Goal: Communication & Community: Answer question/provide support

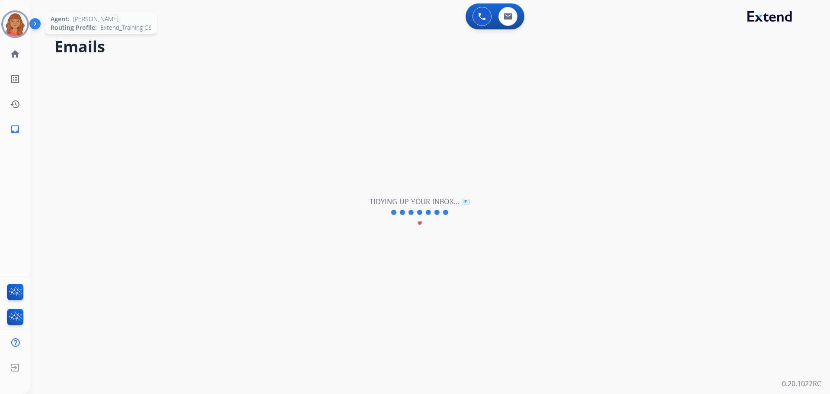
click at [10, 18] on img at bounding box center [15, 24] width 24 height 24
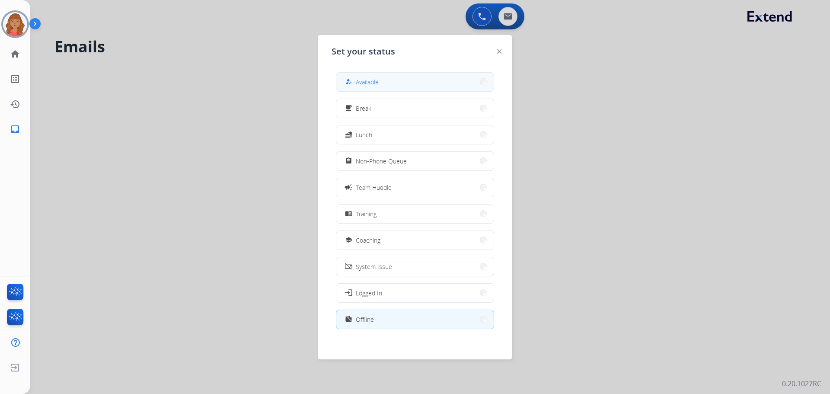
click at [419, 80] on button "how_to_reg Available" at bounding box center [414, 82] width 157 height 19
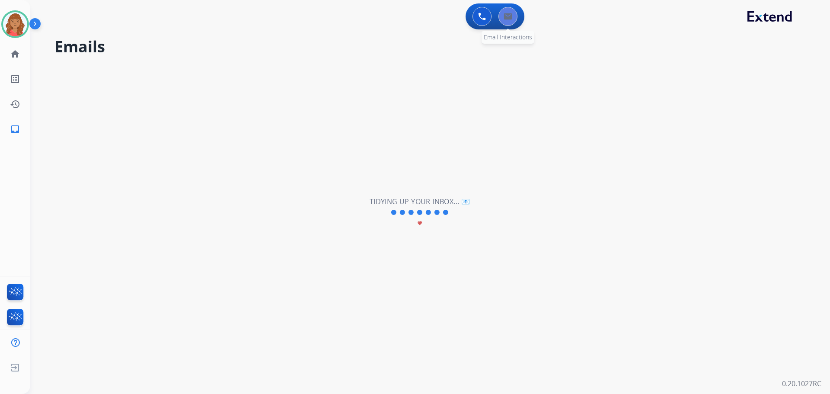
click at [515, 20] on button at bounding box center [508, 16] width 19 height 19
click at [476, 22] on button at bounding box center [482, 16] width 19 height 19
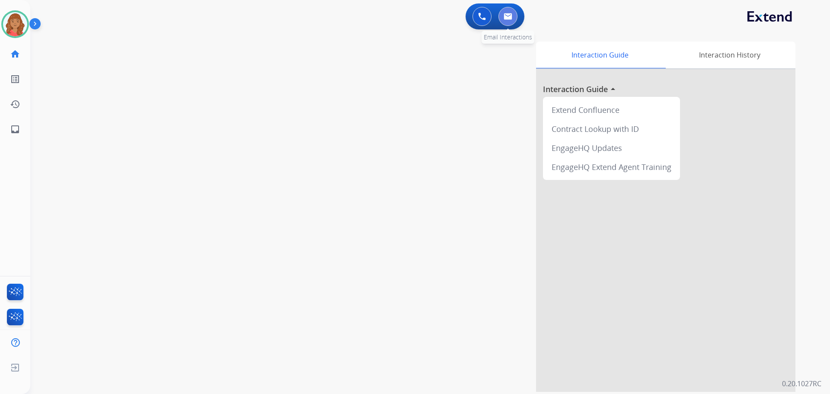
click at [504, 19] on img at bounding box center [508, 16] width 9 height 7
select select "**********"
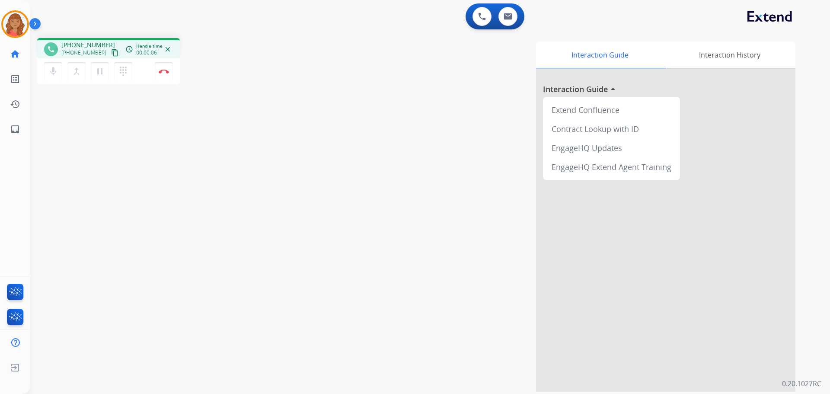
click at [111, 54] on mat-icon "content_copy" at bounding box center [115, 53] width 8 height 8
click at [161, 76] on button "Disconnect" at bounding box center [164, 71] width 18 height 18
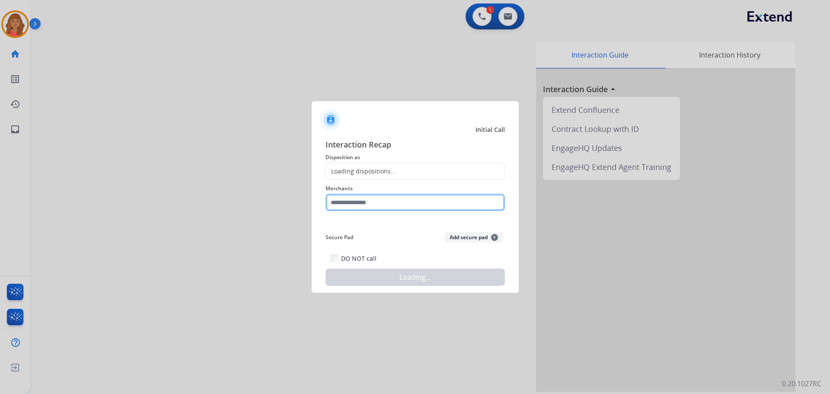
click at [381, 202] on input "text" at bounding box center [415, 202] width 179 height 17
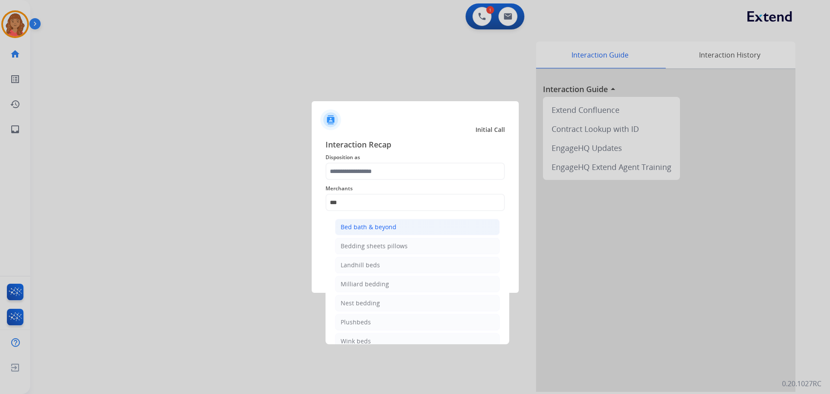
click at [407, 222] on li "Bed bath & beyond" at bounding box center [417, 227] width 165 height 16
type input "**********"
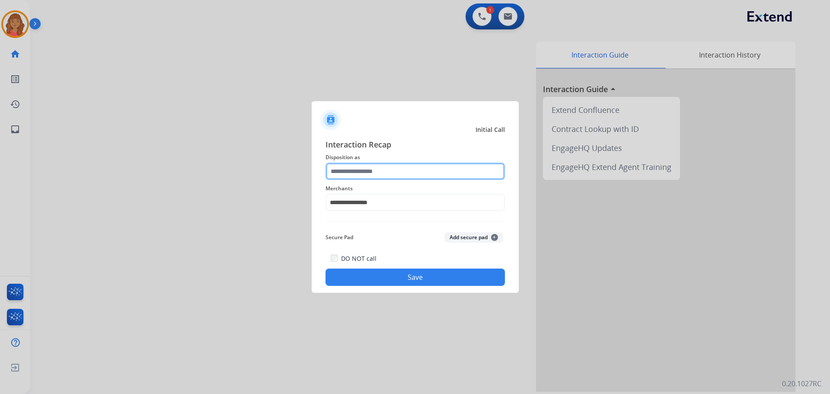
click at [399, 164] on input "text" at bounding box center [415, 171] width 179 height 17
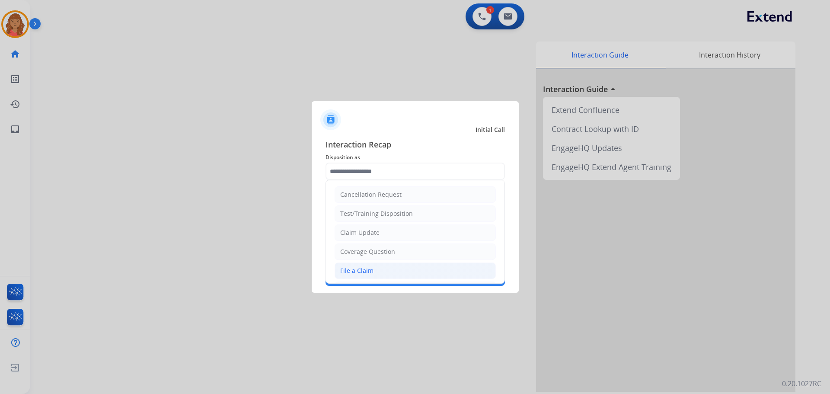
drag, startPoint x: 375, startPoint y: 271, endPoint x: 373, endPoint y: 282, distance: 11.0
click at [375, 272] on li "File a Claim" at bounding box center [415, 271] width 161 height 16
type input "**********"
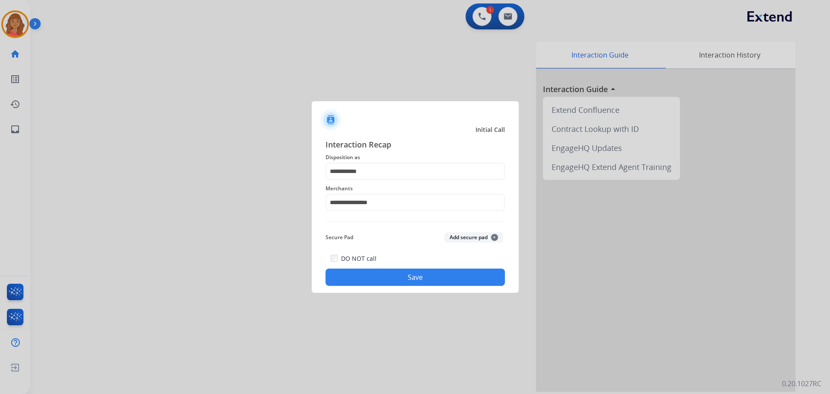
click at [373, 283] on button "Save" at bounding box center [415, 277] width 179 height 17
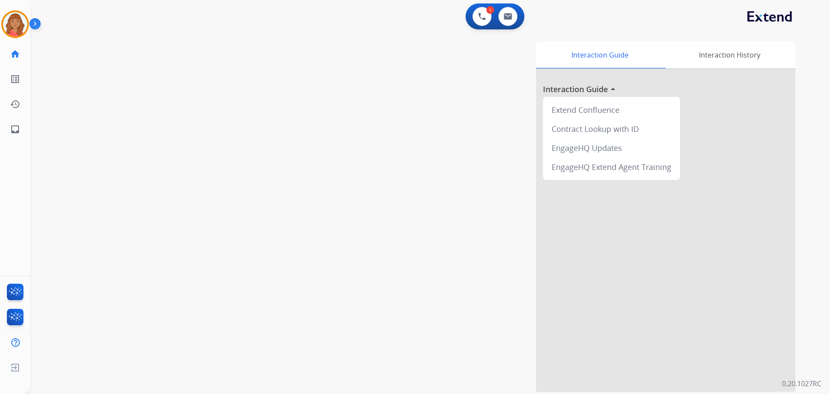
click at [259, 148] on div "swap_horiz Break voice bridge close_fullscreen Connect 3-Way Call merge_type Se…" at bounding box center [419, 211] width 779 height 361
click at [517, 17] on div "0 Email Interactions" at bounding box center [508, 16] width 26 height 19
click at [509, 24] on button at bounding box center [508, 16] width 19 height 19
select select "**********"
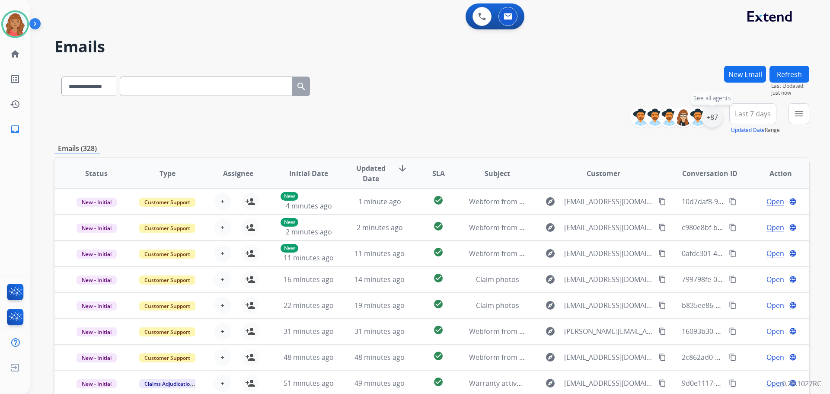
click at [714, 118] on div "+87" at bounding box center [712, 117] width 21 height 21
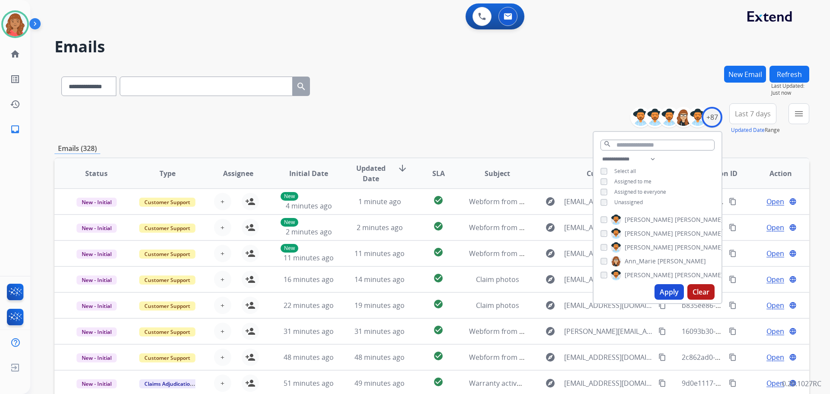
click at [603, 195] on div "**********" at bounding box center [658, 181] width 128 height 55
click at [669, 294] on button "Apply" at bounding box center [669, 292] width 29 height 16
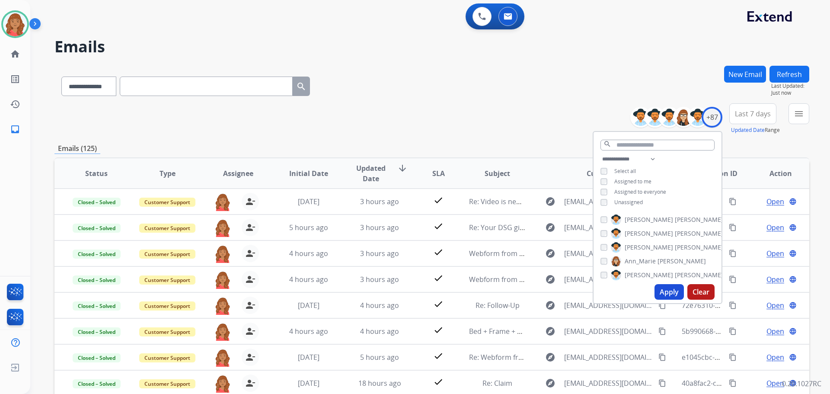
scroll to position [1, 0]
click at [800, 110] on mat-icon "menu" at bounding box center [799, 114] width 10 height 10
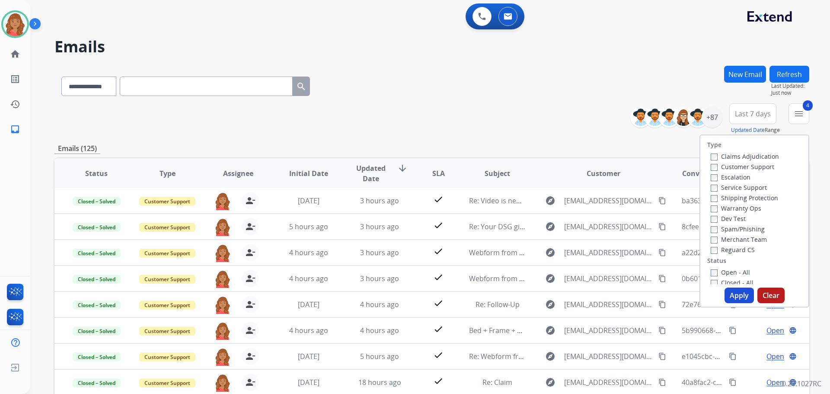
click at [730, 297] on button "Apply" at bounding box center [739, 296] width 29 height 16
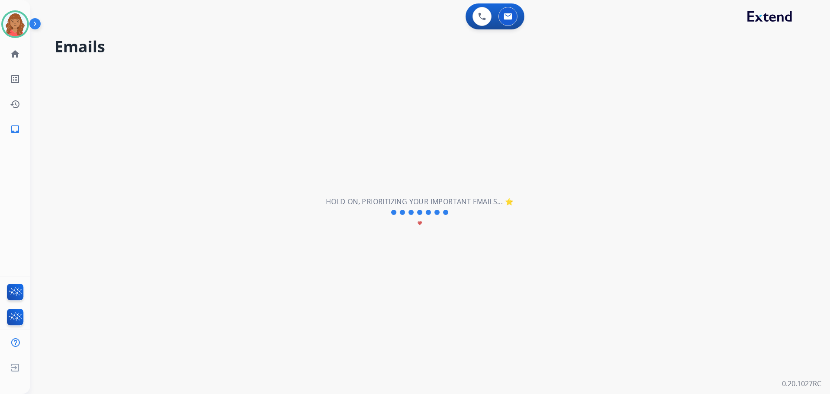
scroll to position [0, 0]
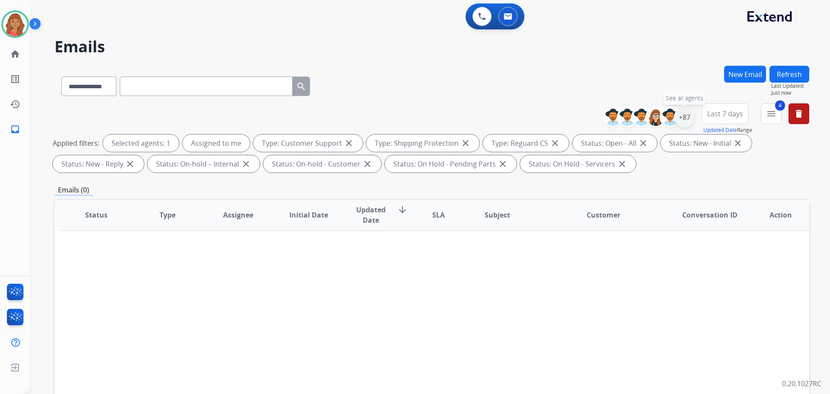
click at [677, 125] on div "+87" at bounding box center [684, 117] width 21 height 21
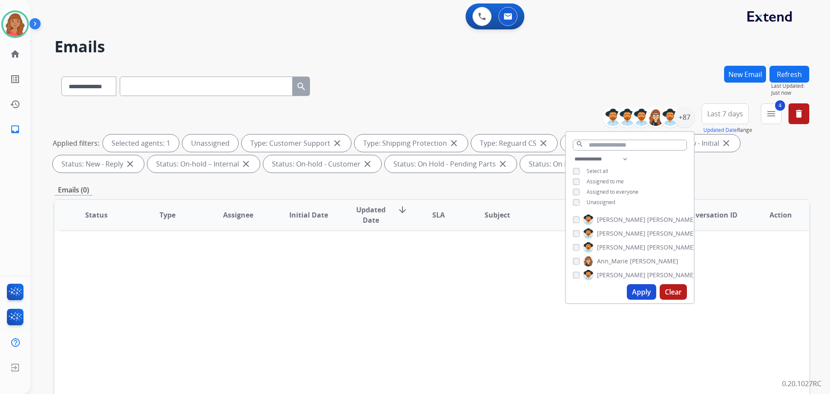
click at [636, 290] on button "Apply" at bounding box center [641, 292] width 29 height 16
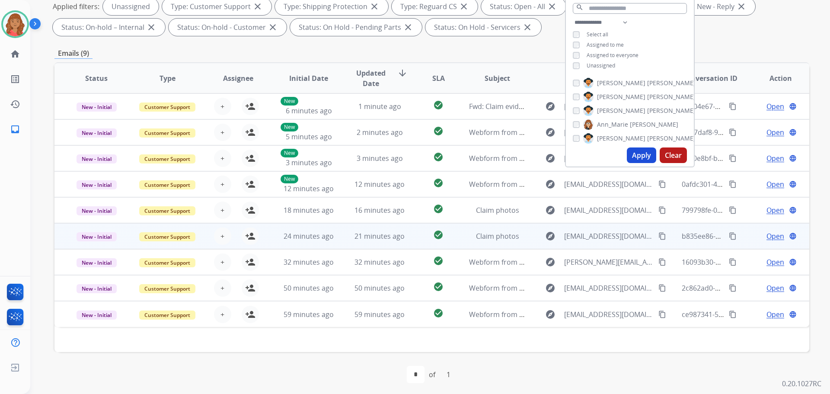
scroll to position [140, 0]
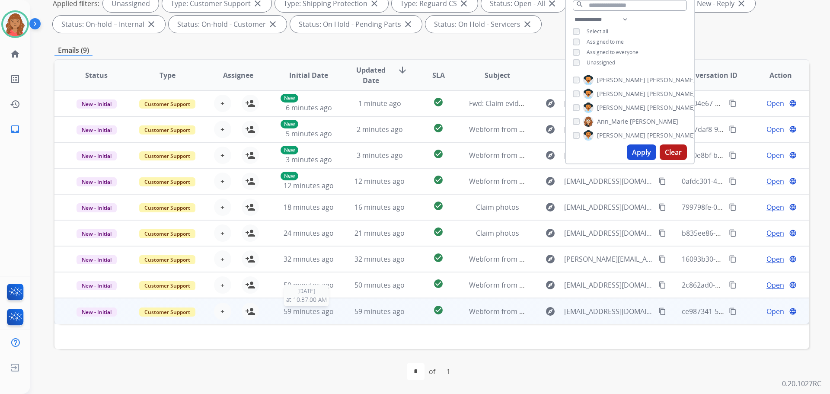
click at [304, 311] on span "59 minutes ago" at bounding box center [309, 312] width 50 height 10
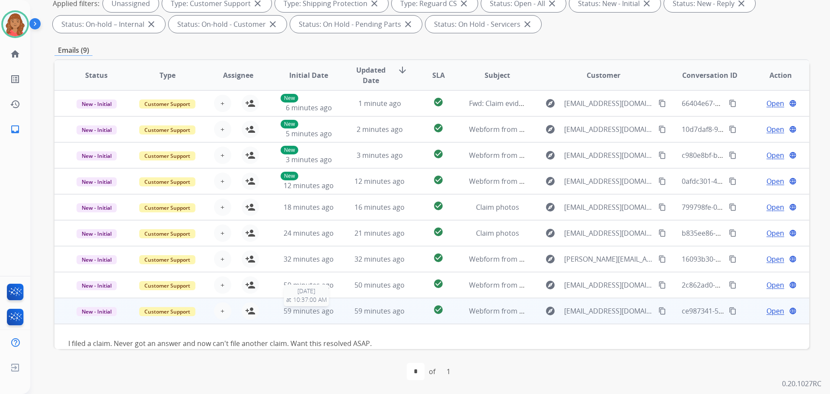
scroll to position [13, 0]
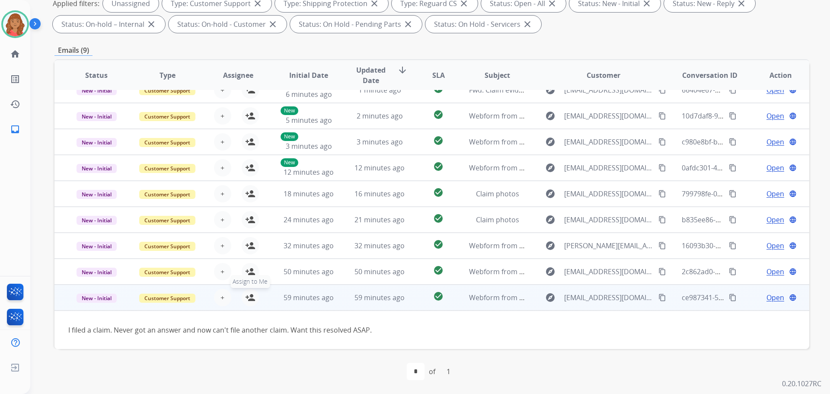
click at [252, 296] on mat-icon "person_add" at bounding box center [250, 297] width 10 height 10
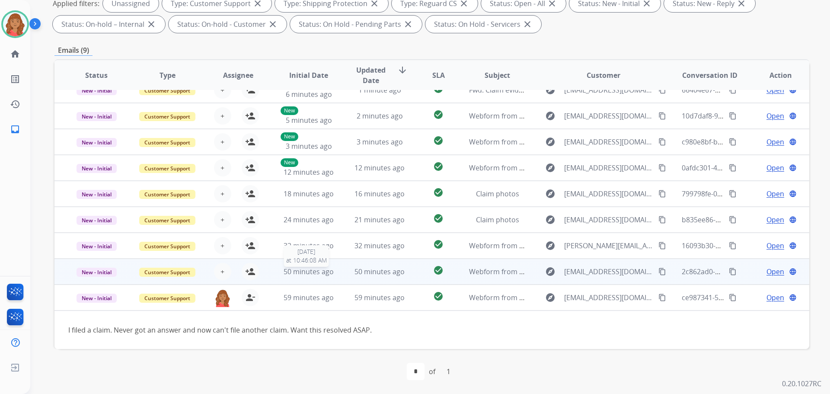
click at [288, 272] on span "50 minutes ago" at bounding box center [309, 272] width 50 height 10
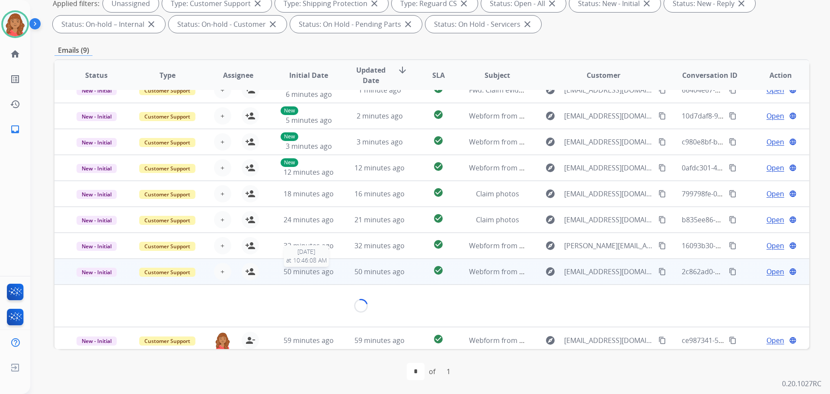
scroll to position [14, 0]
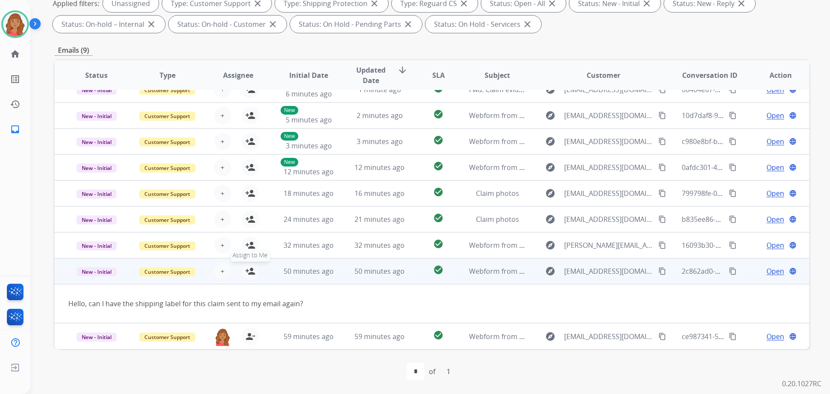
click at [246, 268] on mat-icon "person_add" at bounding box center [250, 271] width 10 height 10
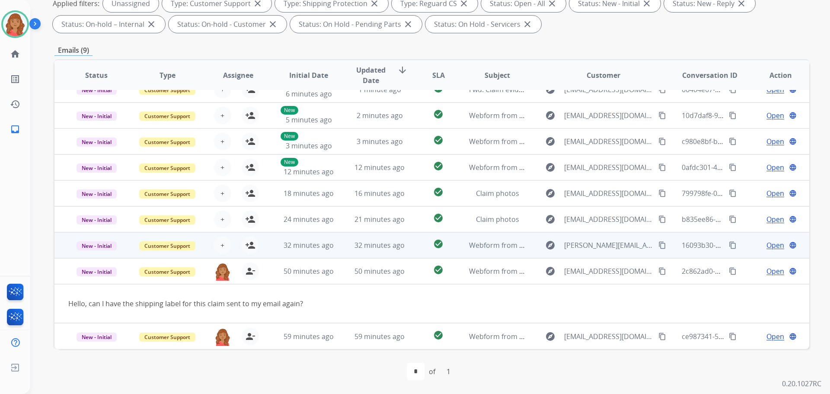
click at [276, 245] on td "32 minutes ago" at bounding box center [302, 245] width 71 height 26
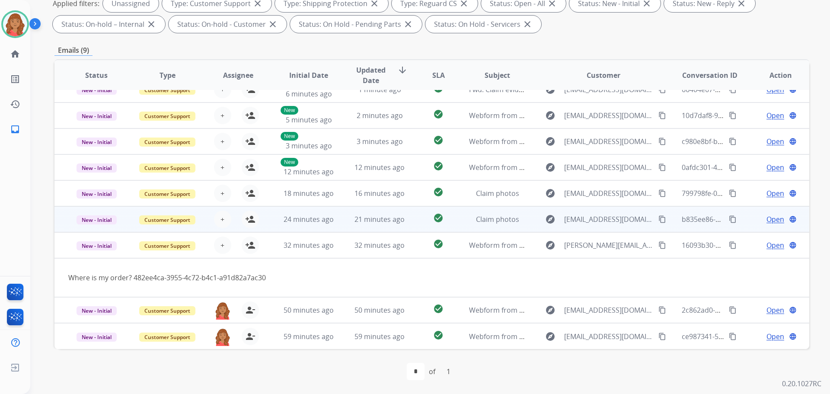
click at [270, 221] on td "24 minutes ago" at bounding box center [302, 219] width 71 height 26
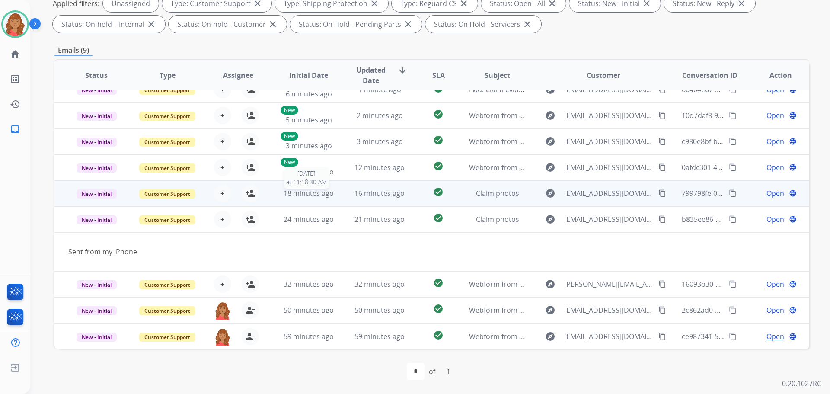
click at [287, 197] on span "18 minutes ago" at bounding box center [309, 194] width 50 height 10
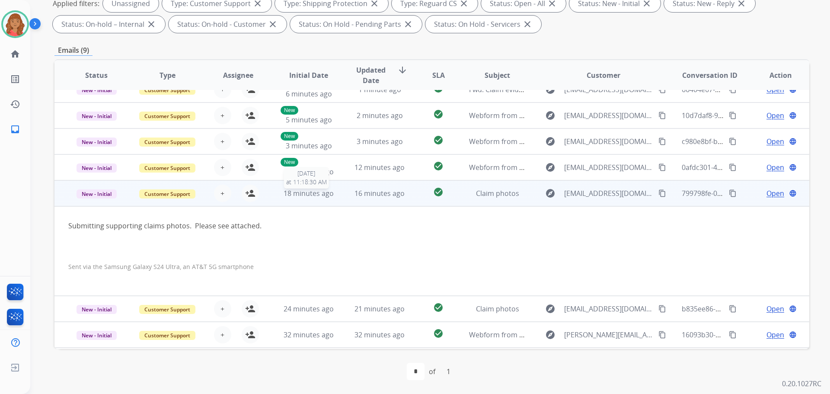
scroll to position [64, 0]
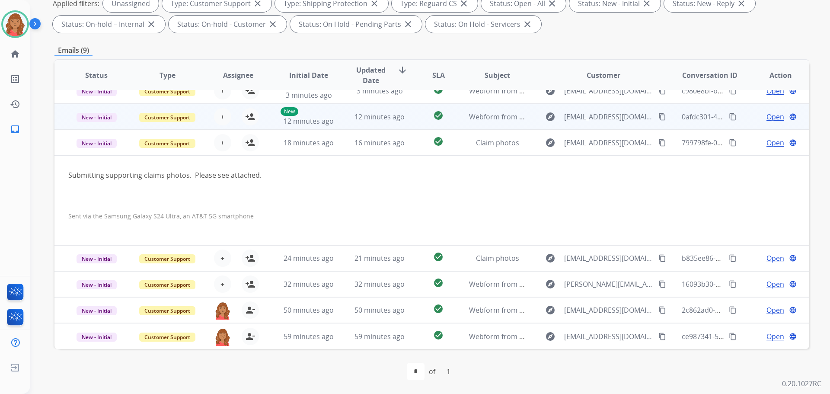
click at [278, 120] on td "New 12 minutes ago" at bounding box center [302, 117] width 71 height 26
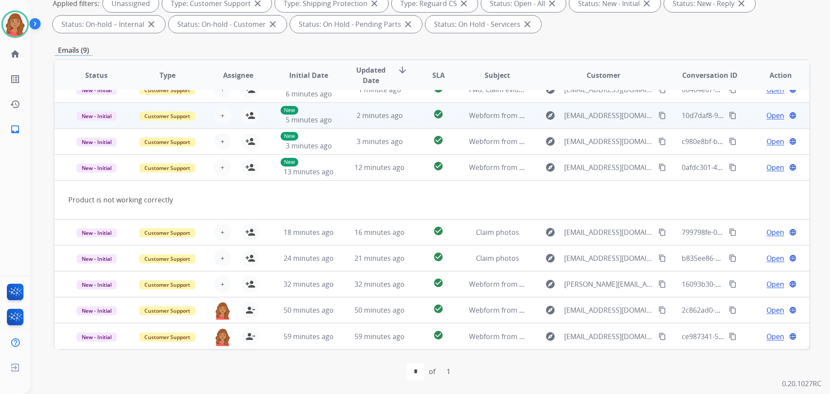
scroll to position [0, 0]
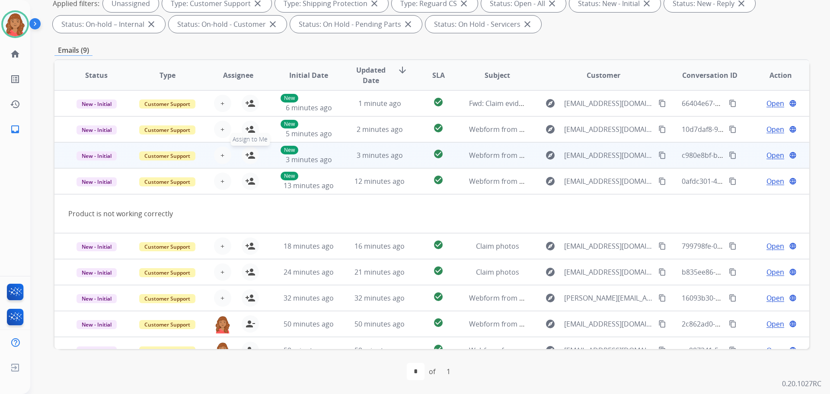
click at [252, 155] on mat-icon "person_add" at bounding box center [250, 155] width 10 height 10
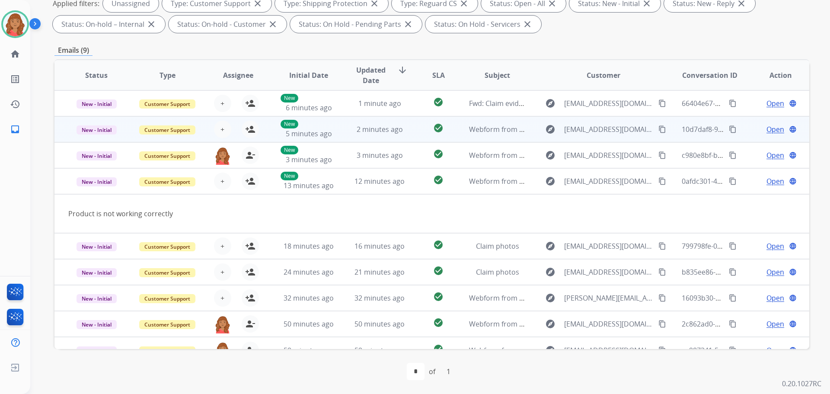
click at [281, 132] on div "New 5 minutes ago" at bounding box center [309, 129] width 57 height 19
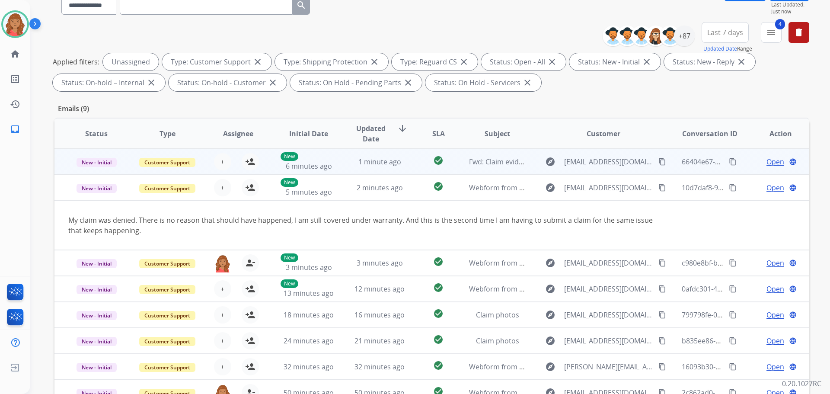
scroll to position [53, 0]
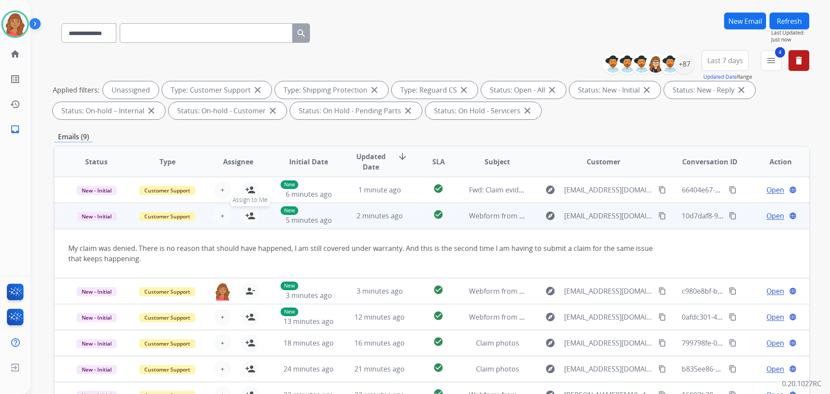
click at [251, 212] on mat-icon "person_add" at bounding box center [250, 216] width 10 height 10
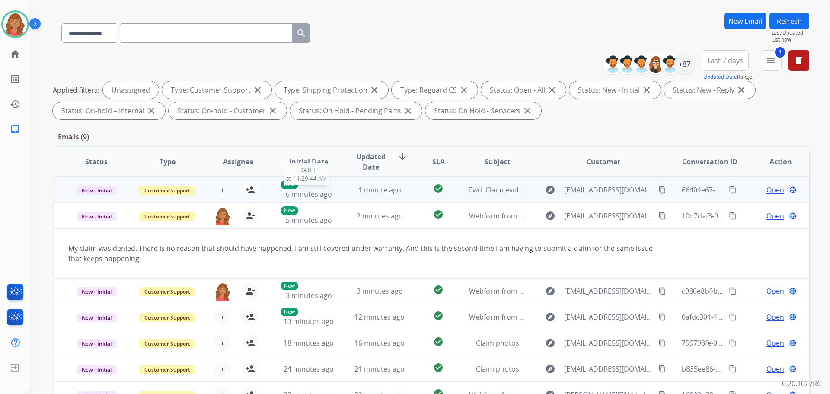
click at [301, 186] on div "New 6 minutes ago" at bounding box center [309, 189] width 57 height 19
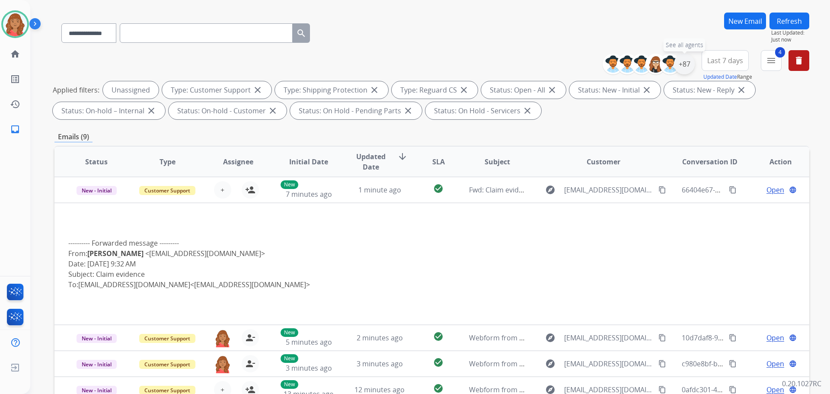
click at [683, 65] on div "+87" at bounding box center [684, 64] width 21 height 21
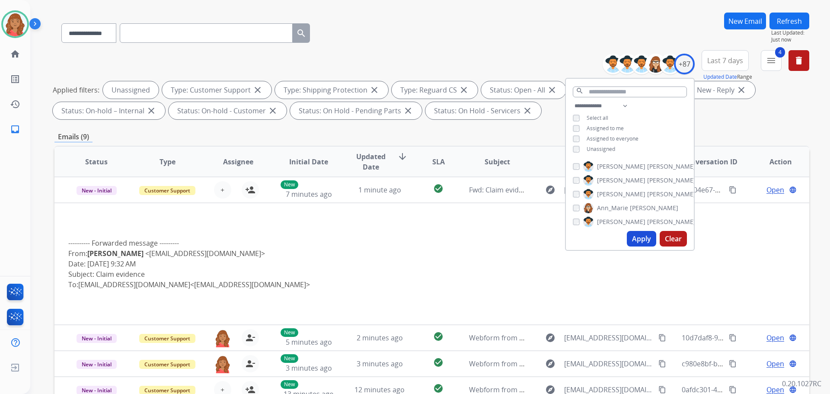
click at [638, 234] on button "Apply" at bounding box center [641, 239] width 29 height 16
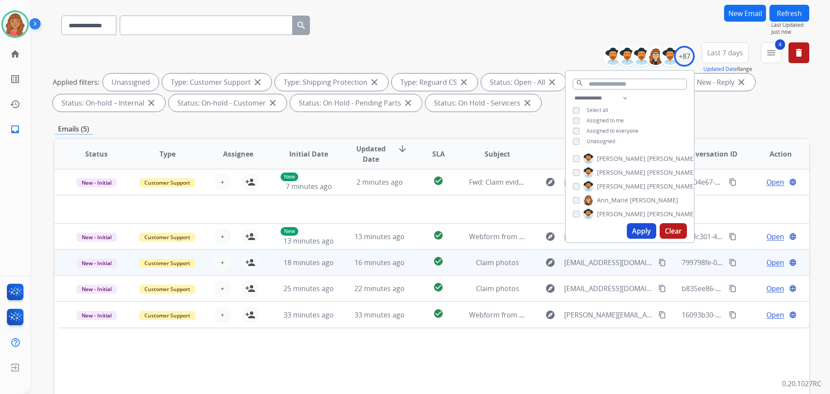
scroll to position [140, 0]
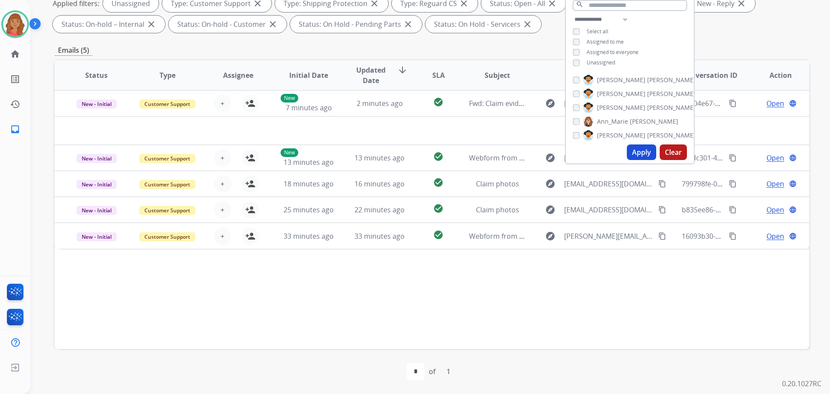
drag, startPoint x: 352, startPoint y: 311, endPoint x: 375, endPoint y: 295, distance: 28.2
click at [353, 311] on div "Status Type Assignee Initial Date Updated Date arrow_downward SLA Subject Custo…" at bounding box center [431, 204] width 755 height 290
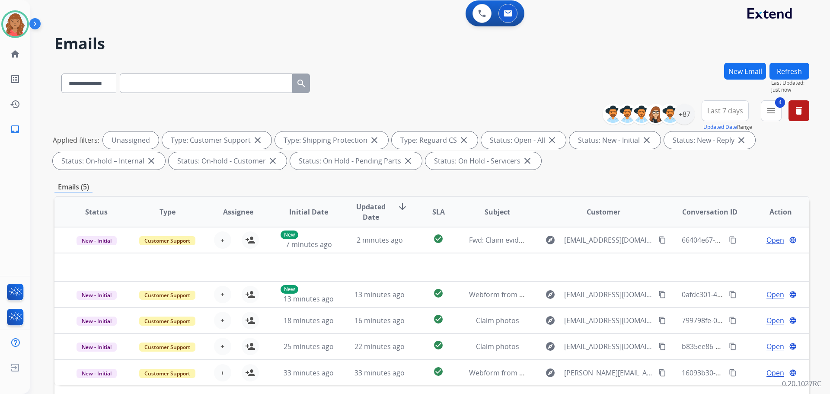
scroll to position [0, 0]
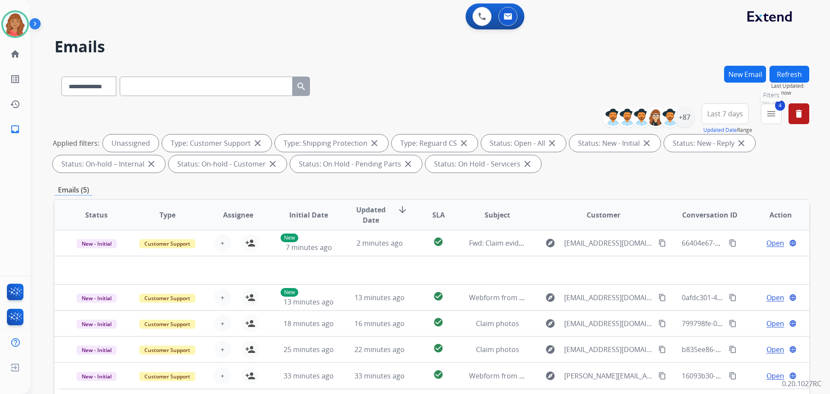
click at [763, 116] on button "4 menu Filters" at bounding box center [771, 113] width 21 height 21
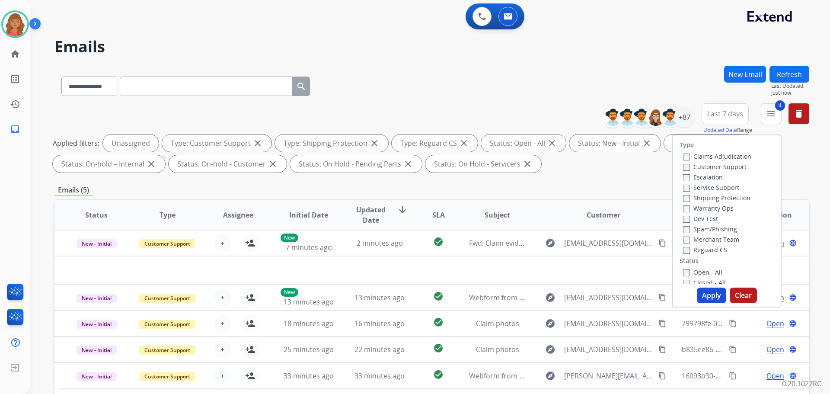
click at [703, 296] on button "Apply" at bounding box center [711, 296] width 29 height 16
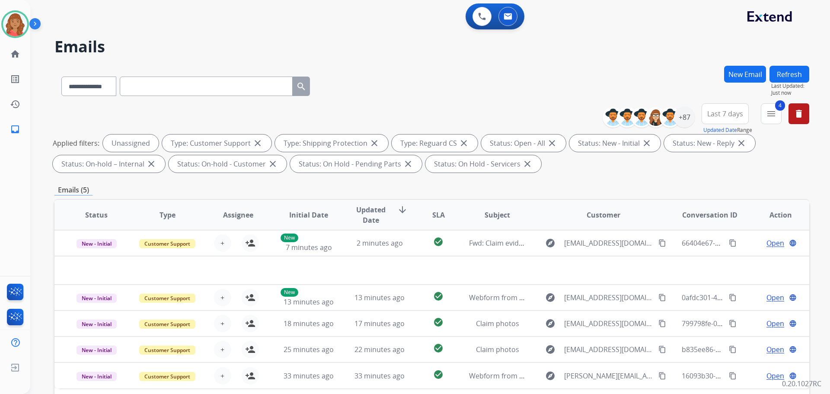
click at [772, 121] on button "4 menu" at bounding box center [771, 113] width 21 height 21
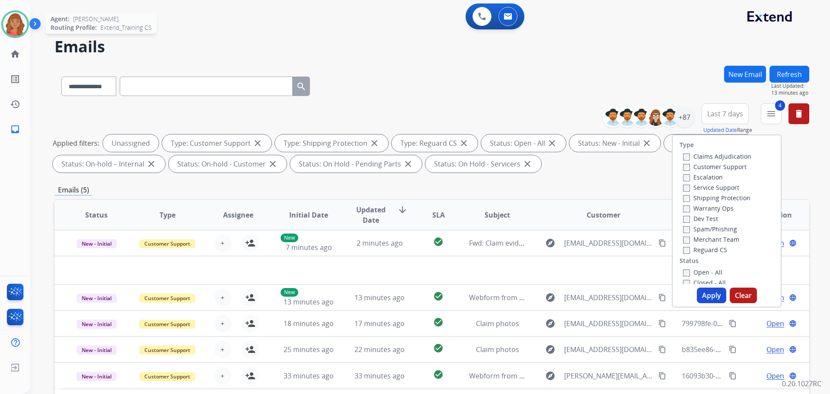
click at [14, 26] on img at bounding box center [15, 24] width 24 height 24
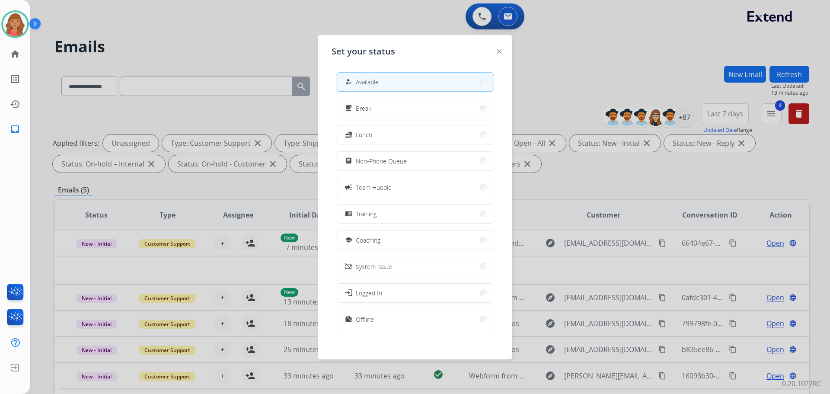
click at [552, 50] on div at bounding box center [415, 197] width 830 height 394
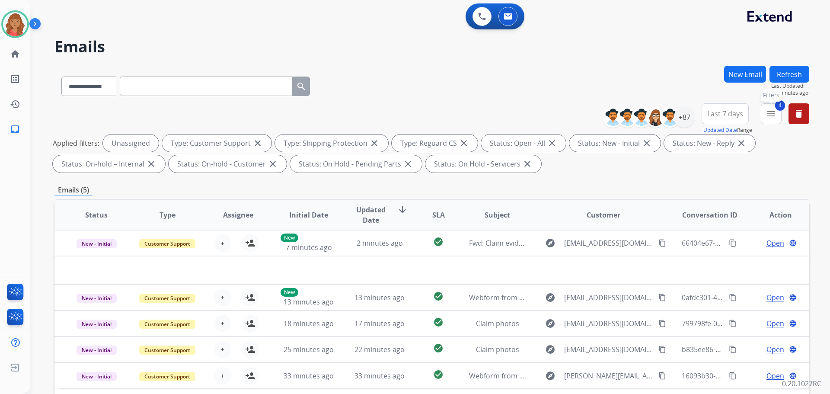
click at [769, 110] on mat-icon "menu" at bounding box center [771, 114] width 10 height 10
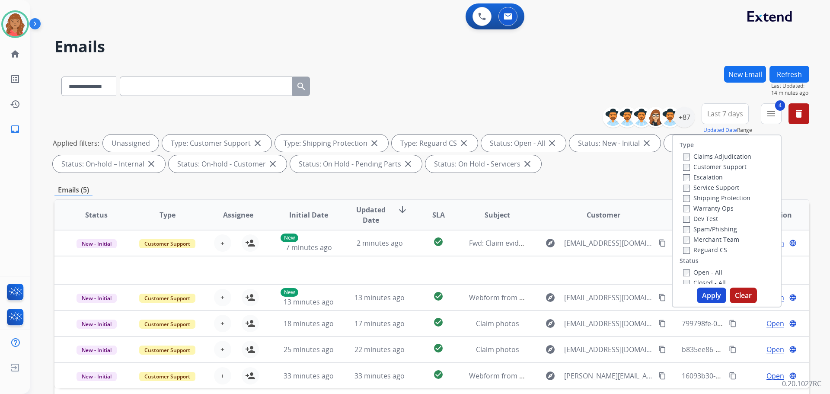
click at [704, 300] on button "Apply" at bounding box center [711, 296] width 29 height 16
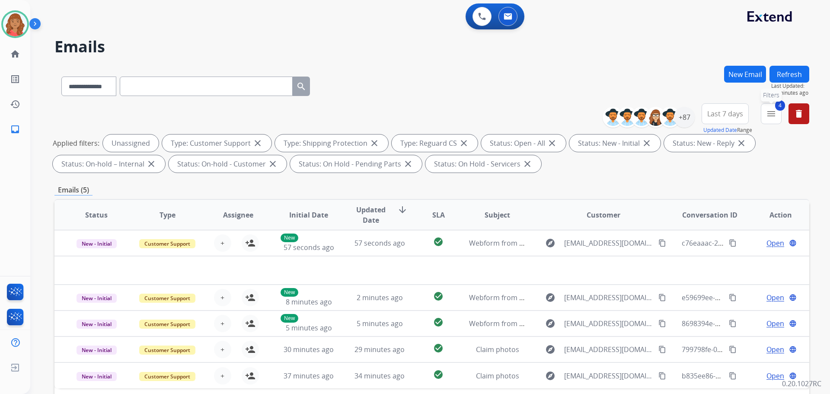
click at [769, 116] on mat-icon "menu" at bounding box center [771, 114] width 10 height 10
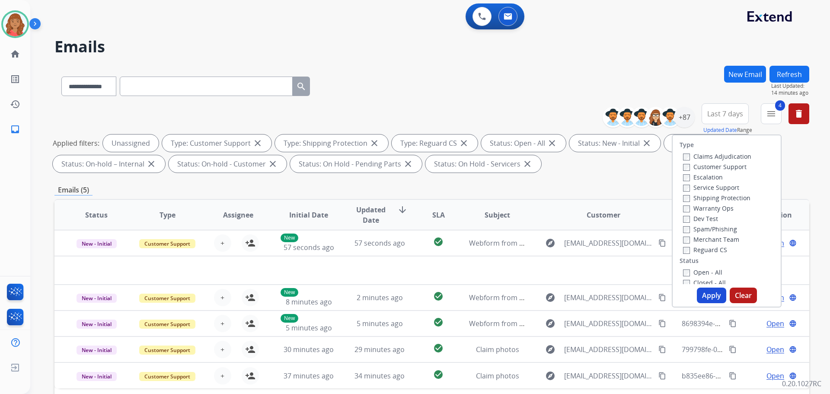
click at [702, 297] on button "Apply" at bounding box center [711, 296] width 29 height 16
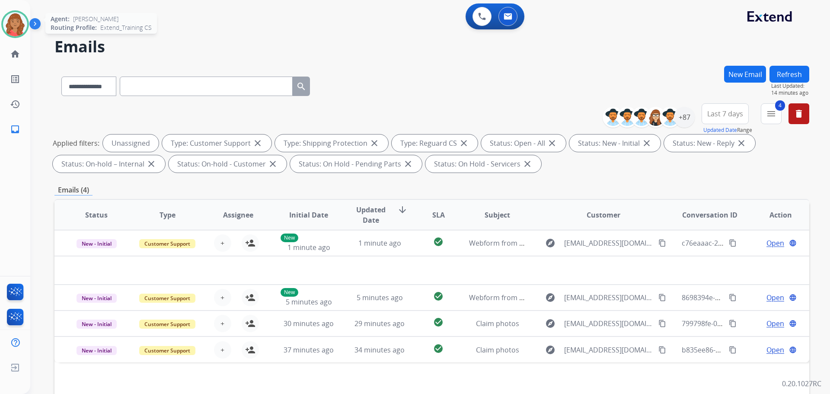
click at [18, 19] on img at bounding box center [15, 24] width 24 height 24
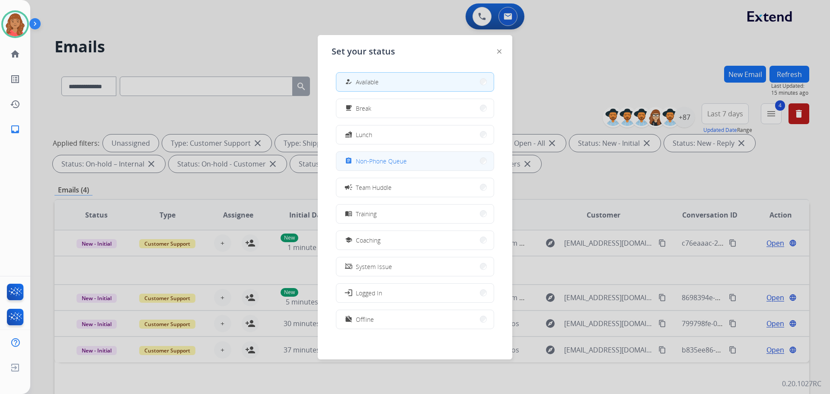
click at [352, 157] on div "assignment" at bounding box center [349, 161] width 13 height 10
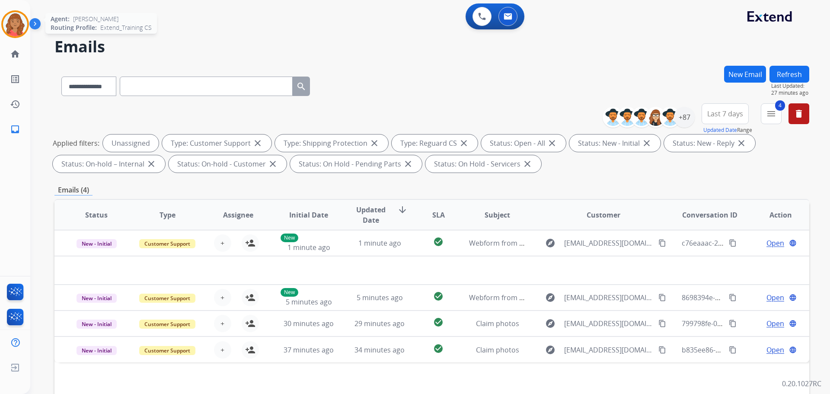
click at [13, 17] on img at bounding box center [15, 24] width 24 height 24
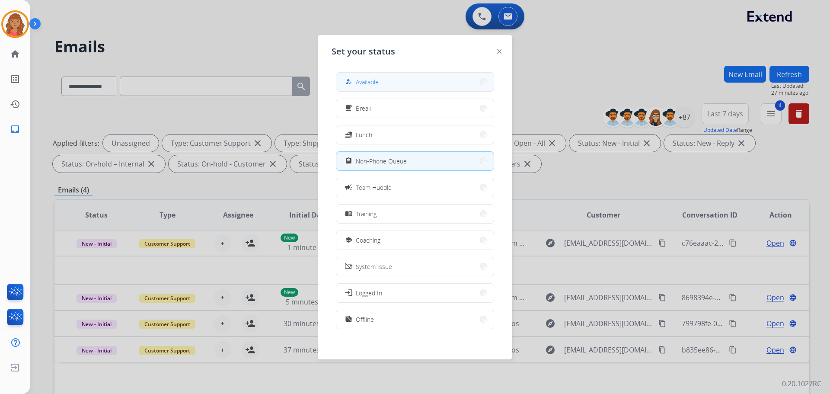
drag, startPoint x: 396, startPoint y: 78, endPoint x: 214, endPoint y: 180, distance: 209.0
click at [395, 78] on button "how_to_reg Available" at bounding box center [414, 82] width 157 height 19
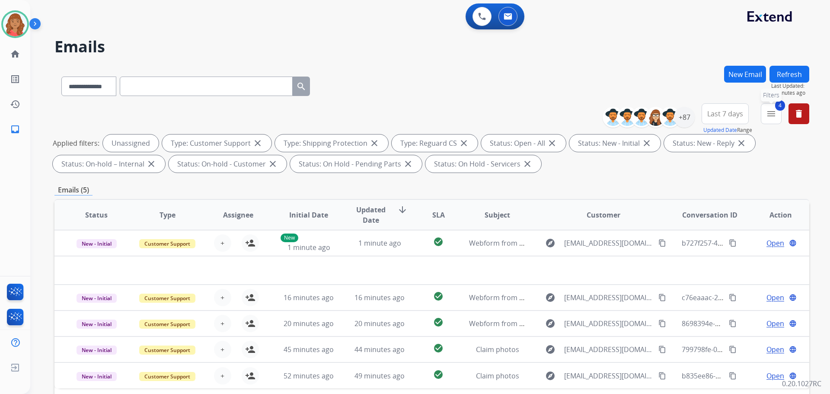
drag, startPoint x: 773, startPoint y: 115, endPoint x: 778, endPoint y: 119, distance: 6.8
click at [777, 120] on button "4 menu Filters" at bounding box center [771, 113] width 21 height 21
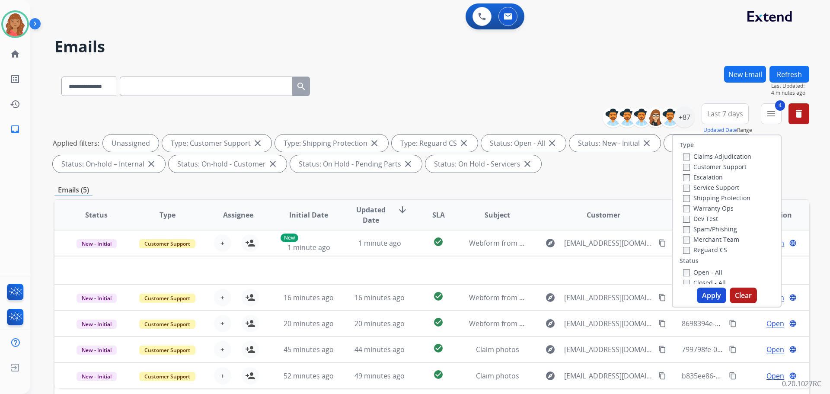
click at [708, 295] on button "Apply" at bounding box center [711, 296] width 29 height 16
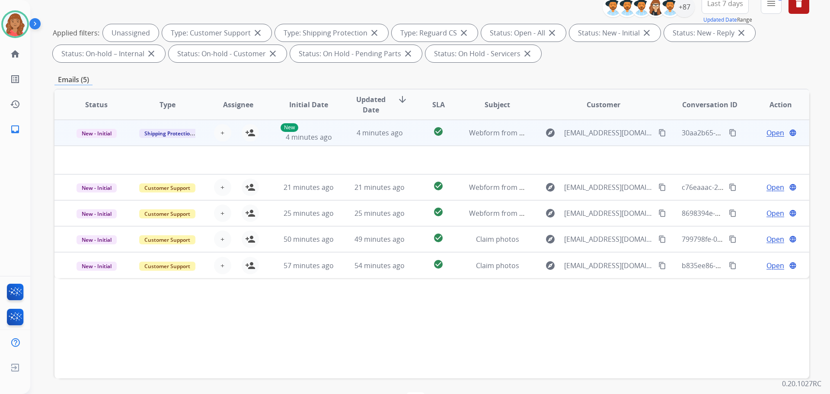
scroll to position [96, 0]
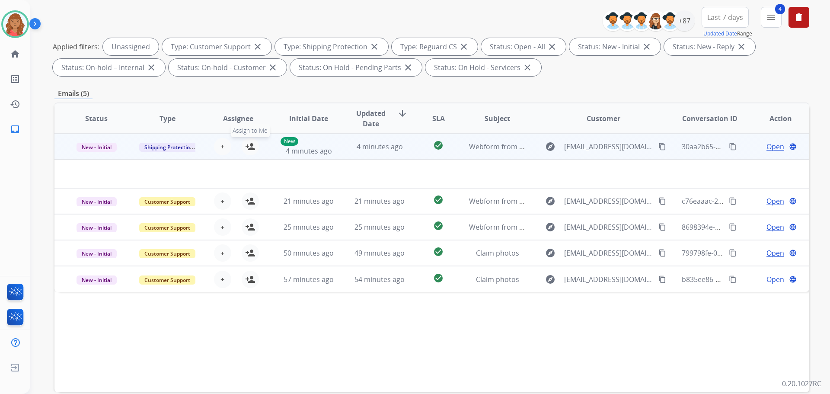
click at [249, 147] on mat-icon "person_add" at bounding box center [250, 146] width 10 height 10
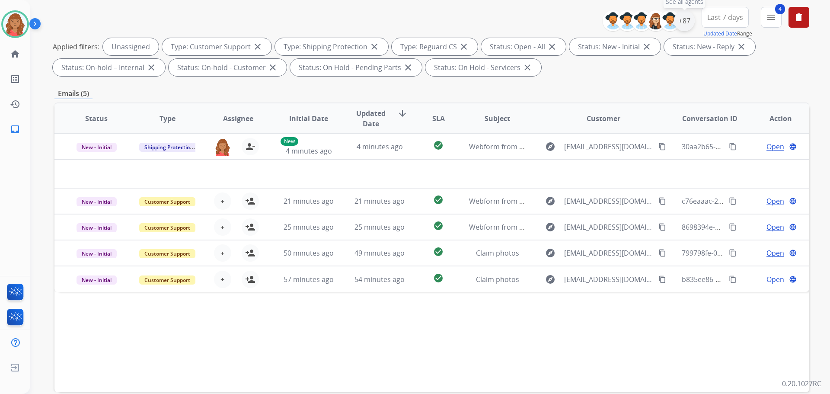
click at [683, 24] on div "+87" at bounding box center [684, 20] width 21 height 21
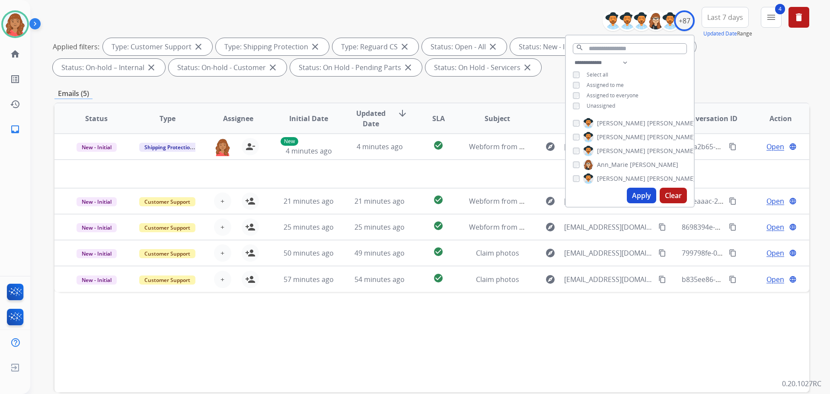
click at [641, 198] on button "Apply" at bounding box center [641, 196] width 29 height 16
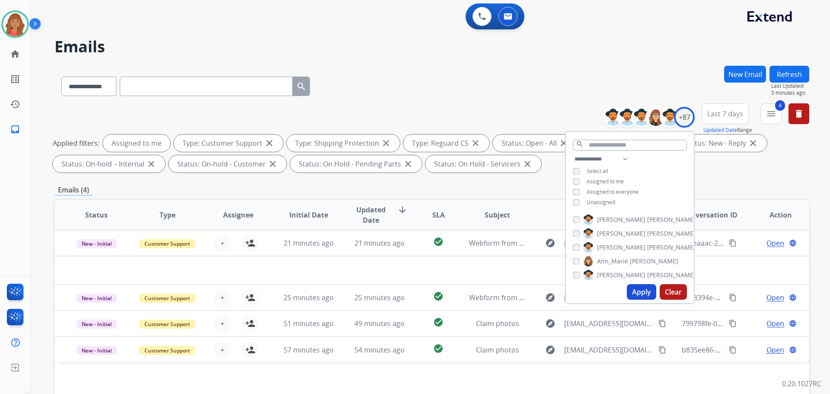
click at [628, 292] on button "Apply" at bounding box center [641, 292] width 29 height 16
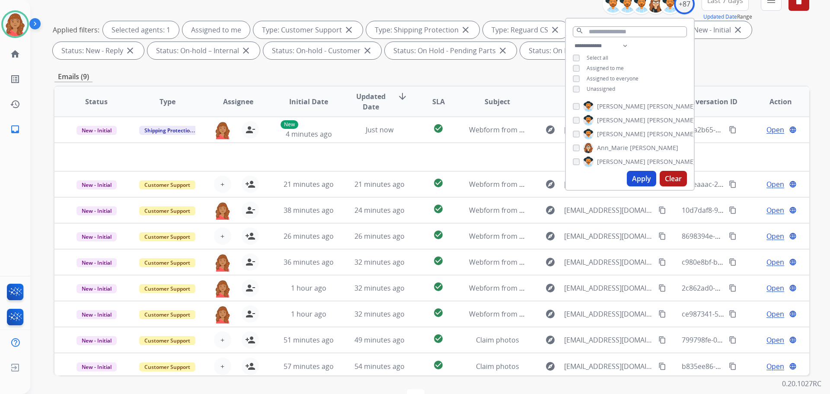
scroll to position [53, 0]
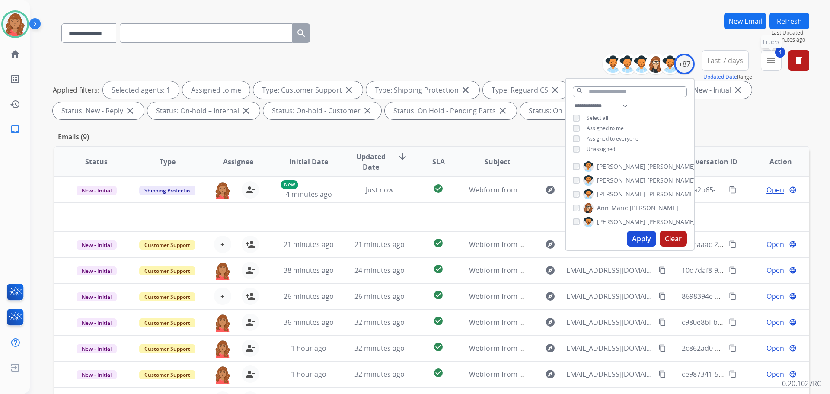
drag, startPoint x: 766, startPoint y: 56, endPoint x: 775, endPoint y: 61, distance: 10.8
click at [768, 57] on button "4 menu Filters" at bounding box center [771, 60] width 21 height 21
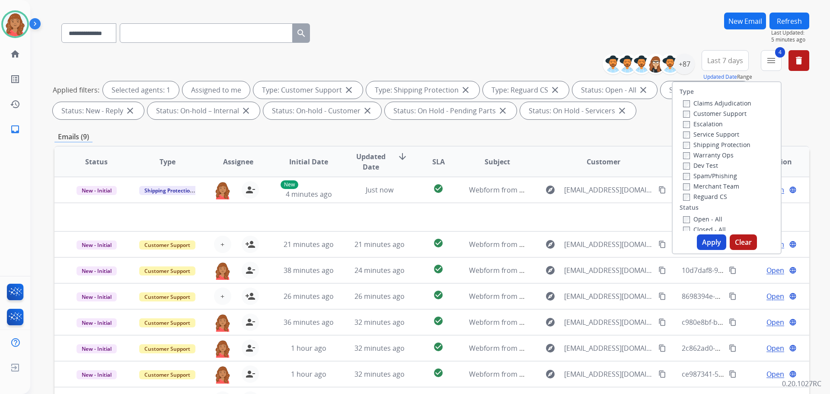
click at [784, 21] on button "Refresh" at bounding box center [790, 21] width 40 height 17
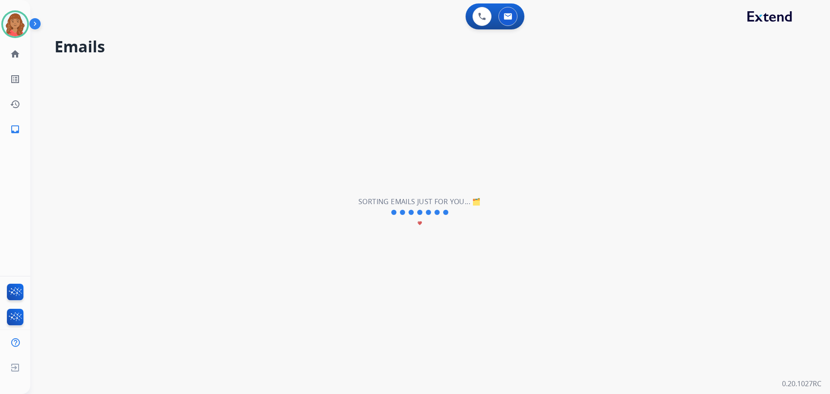
scroll to position [0, 0]
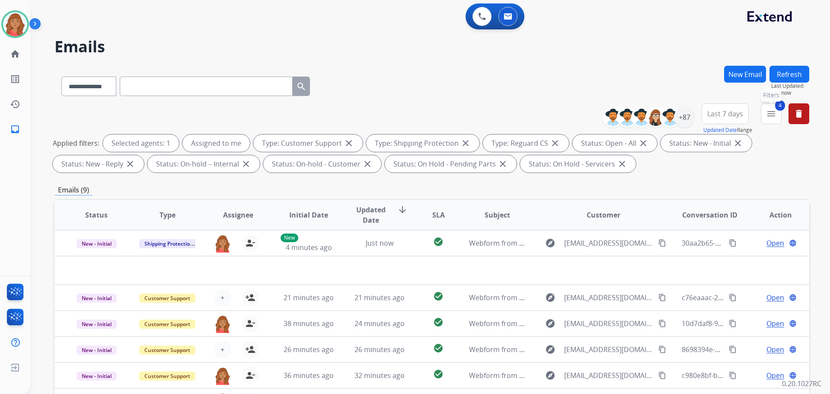
click at [770, 118] on mat-icon "menu" at bounding box center [771, 114] width 10 height 10
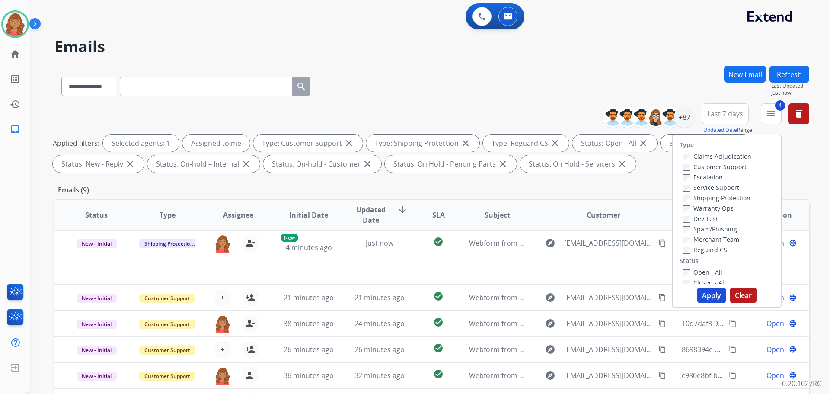
click at [705, 298] on button "Apply" at bounding box center [711, 296] width 29 height 16
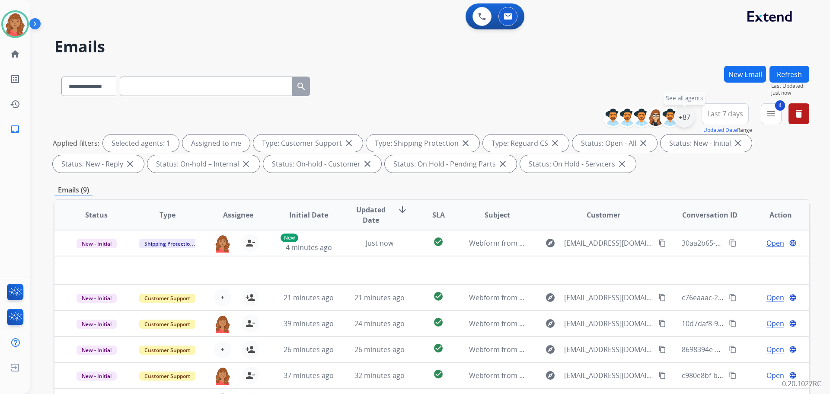
click at [686, 119] on div "+87" at bounding box center [684, 117] width 21 height 21
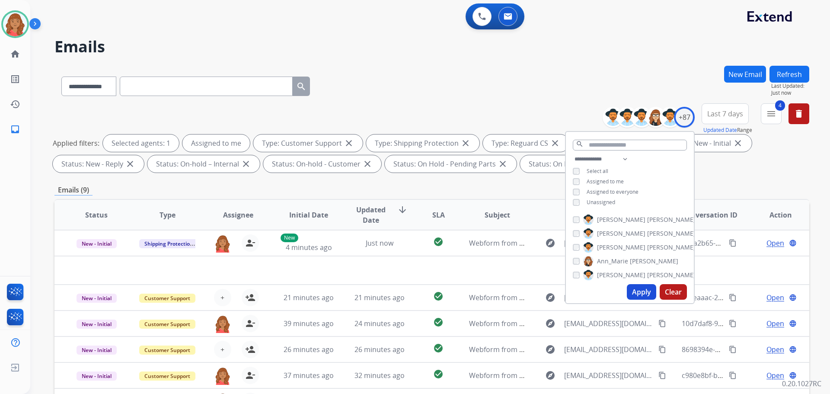
click at [639, 298] on button "Apply" at bounding box center [641, 292] width 29 height 16
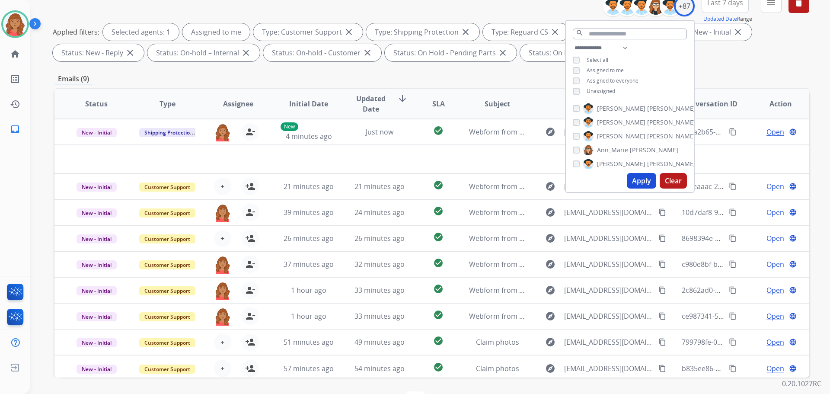
scroll to position [96, 0]
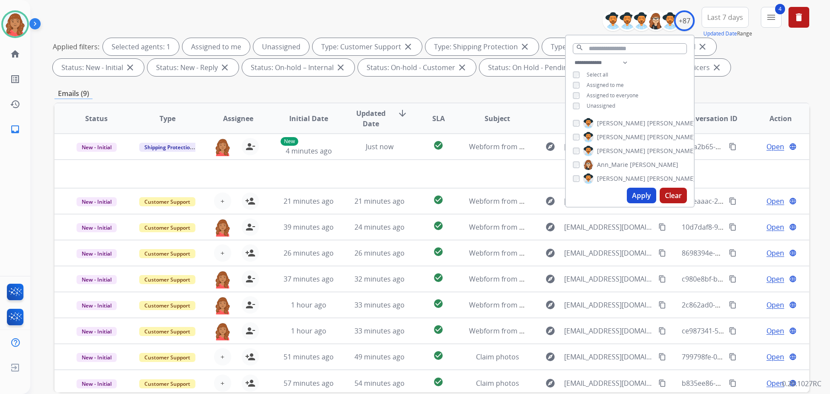
click at [638, 199] on button "Apply" at bounding box center [641, 196] width 29 height 16
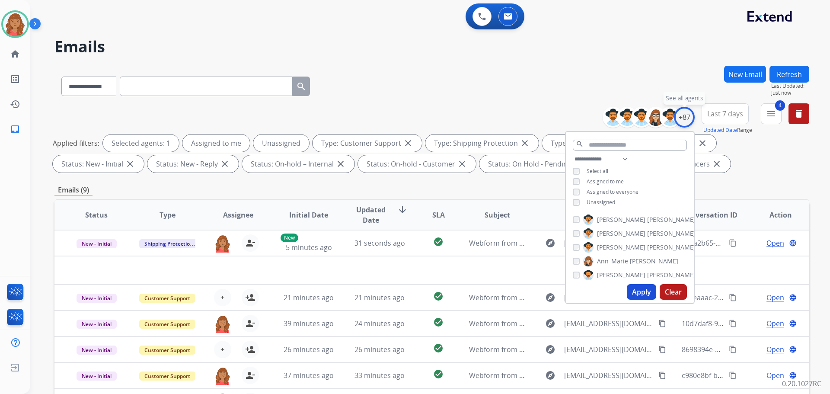
click at [683, 123] on div "+87" at bounding box center [684, 117] width 21 height 21
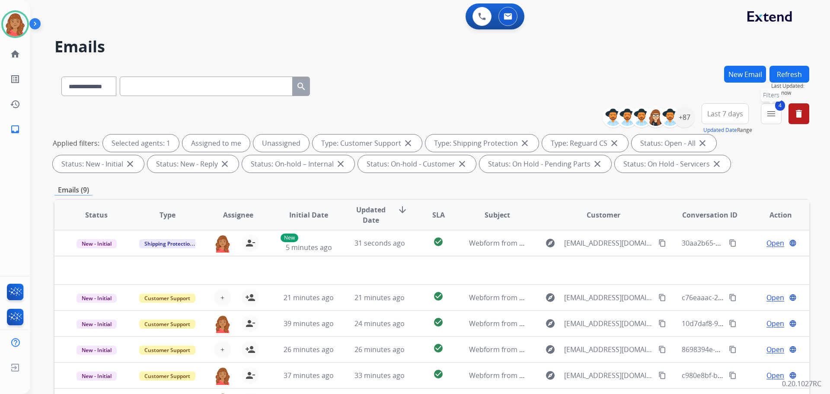
click at [769, 121] on button "4 menu Filters" at bounding box center [771, 113] width 21 height 21
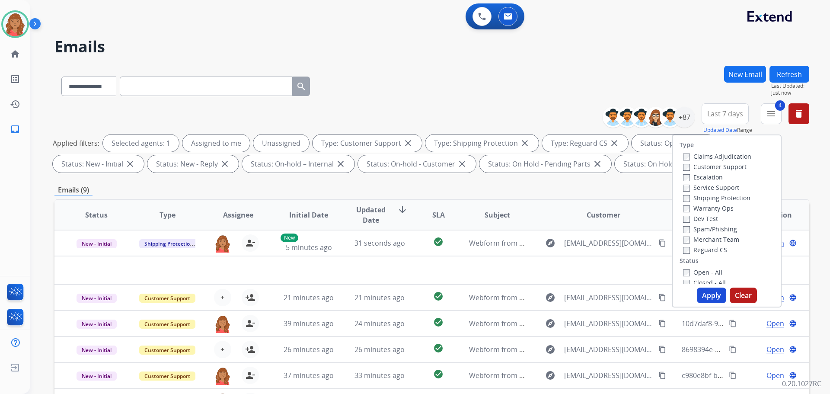
click at [702, 298] on button "Apply" at bounding box center [711, 296] width 29 height 16
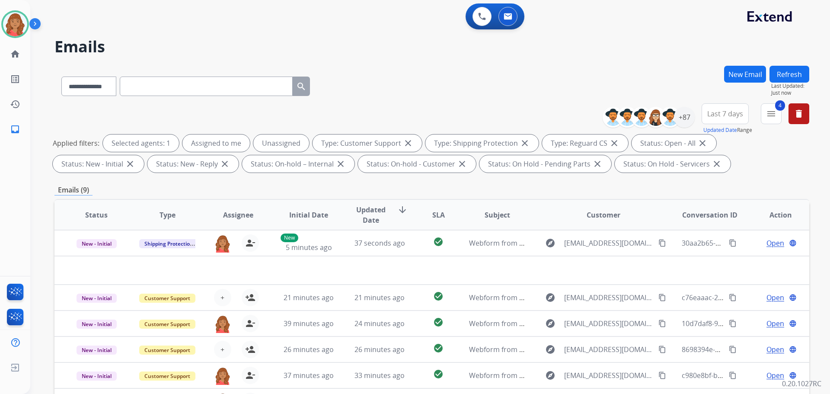
click at [681, 128] on div "**********" at bounding box center [652, 117] width 86 height 28
click at [681, 126] on div "+87" at bounding box center [684, 117] width 21 height 21
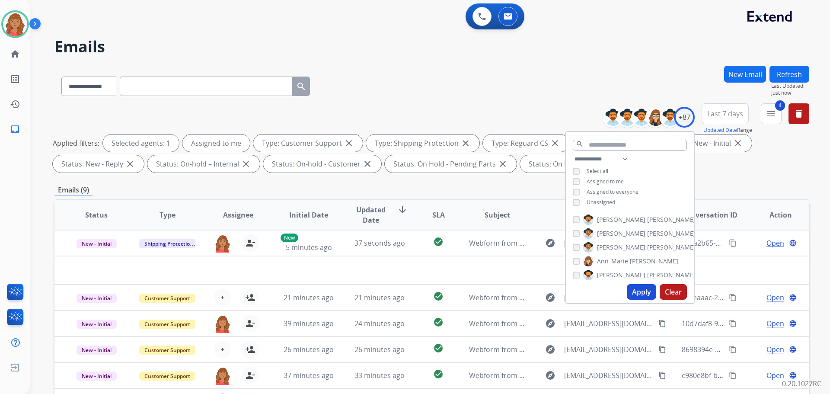
click at [643, 294] on button "Apply" at bounding box center [641, 292] width 29 height 16
click at [641, 143] on input "text" at bounding box center [630, 145] width 114 height 11
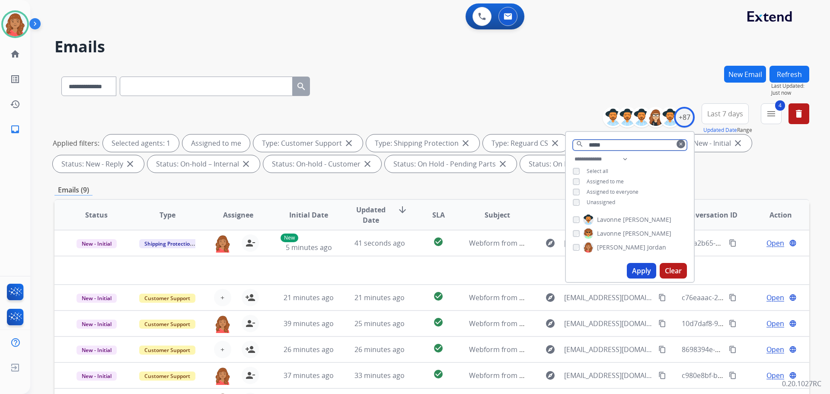
type input "*****"
click at [630, 269] on button "Apply" at bounding box center [641, 271] width 29 height 16
click at [771, 113] on mat-icon "menu" at bounding box center [771, 114] width 10 height 10
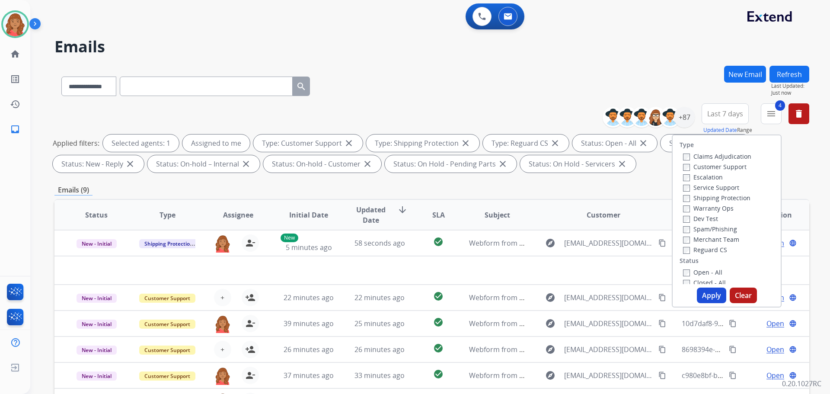
click at [785, 75] on button "Refresh" at bounding box center [790, 74] width 40 height 17
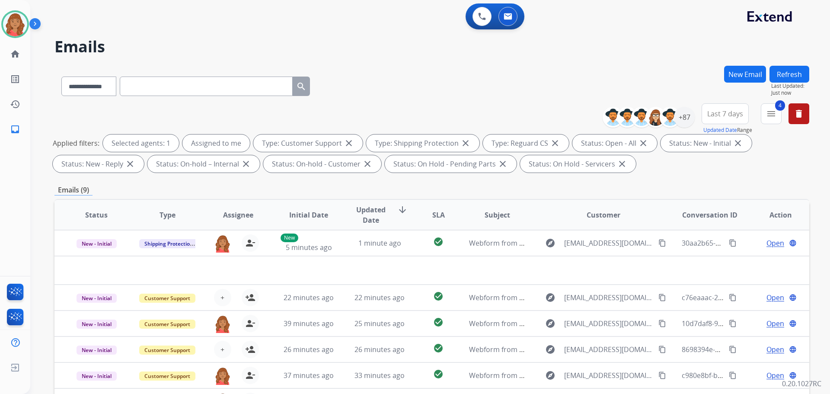
click at [795, 76] on button "Refresh" at bounding box center [790, 74] width 40 height 17
click at [786, 70] on button "Refresh" at bounding box center [790, 74] width 40 height 17
click at [773, 114] on mat-icon "menu" at bounding box center [771, 114] width 10 height 10
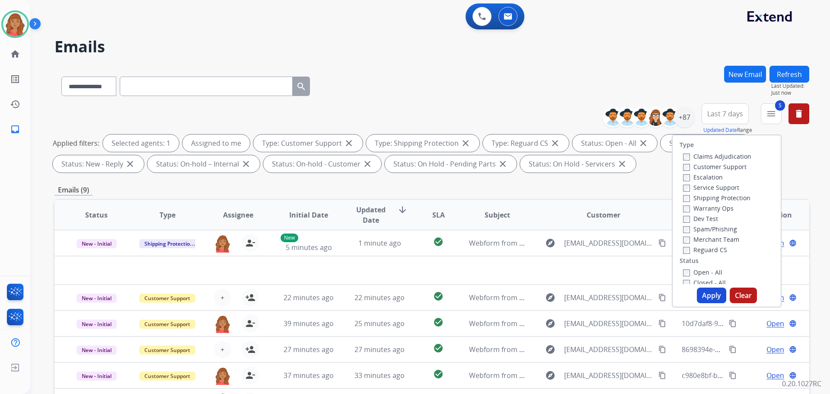
click at [702, 288] on button "Apply" at bounding box center [711, 296] width 29 height 16
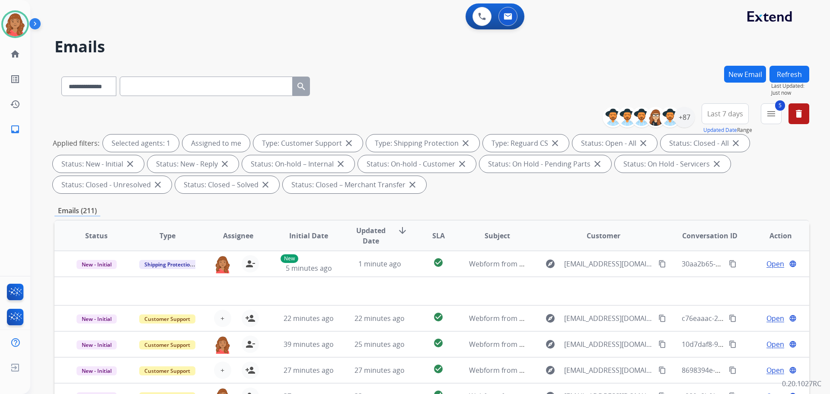
click at [763, 115] on button "5 menu" at bounding box center [771, 113] width 21 height 21
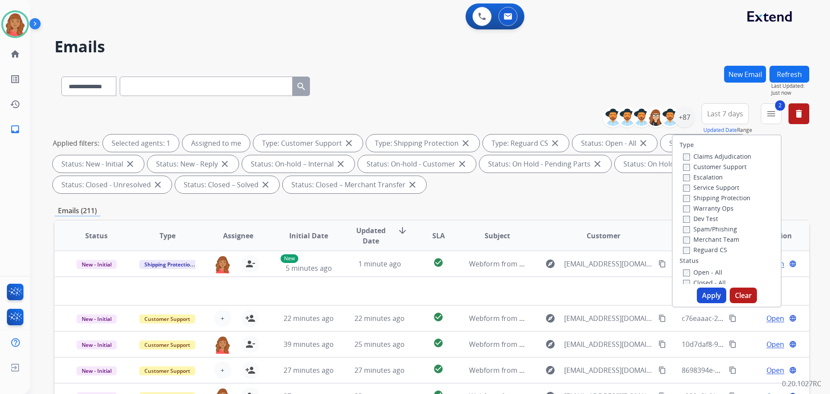
drag, startPoint x: 697, startPoint y: 292, endPoint x: 706, endPoint y: 283, distance: 12.8
click at [697, 293] on button "Apply" at bounding box center [711, 296] width 29 height 16
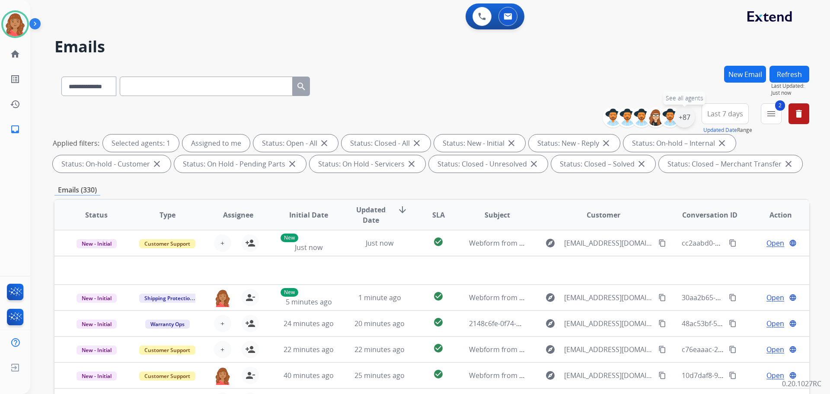
drag, startPoint x: 685, startPoint y: 120, endPoint x: 685, endPoint y: 125, distance: 5.2
click at [685, 124] on div "+87" at bounding box center [684, 117] width 21 height 21
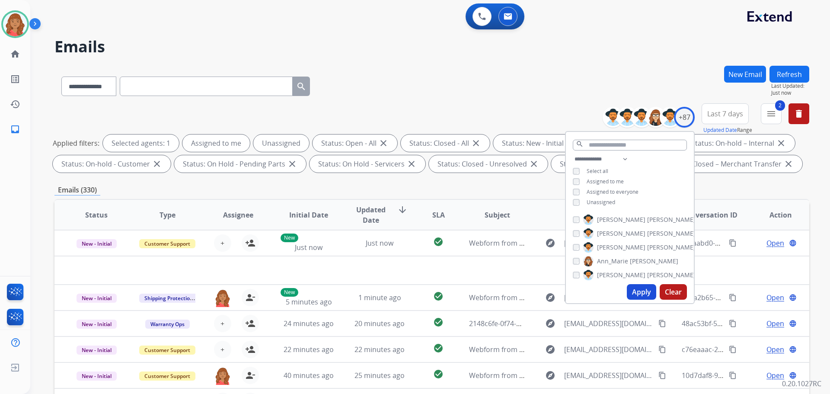
drag, startPoint x: 629, startPoint y: 284, endPoint x: 633, endPoint y: 287, distance: 4.9
click at [632, 287] on button "Apply" at bounding box center [641, 292] width 29 height 16
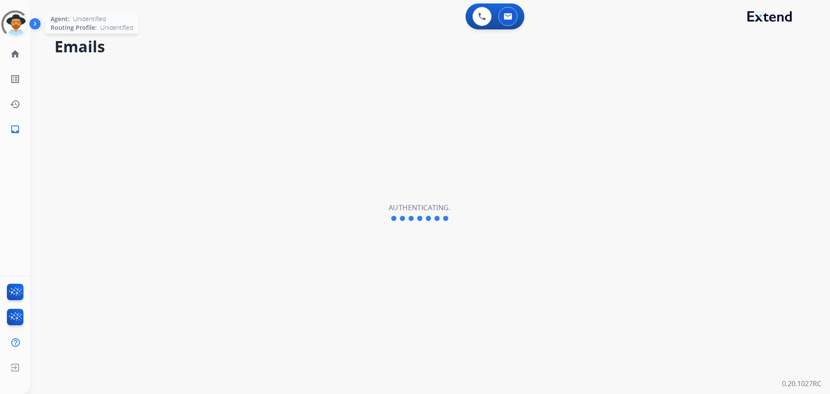
click at [14, 27] on div at bounding box center [15, 24] width 28 height 28
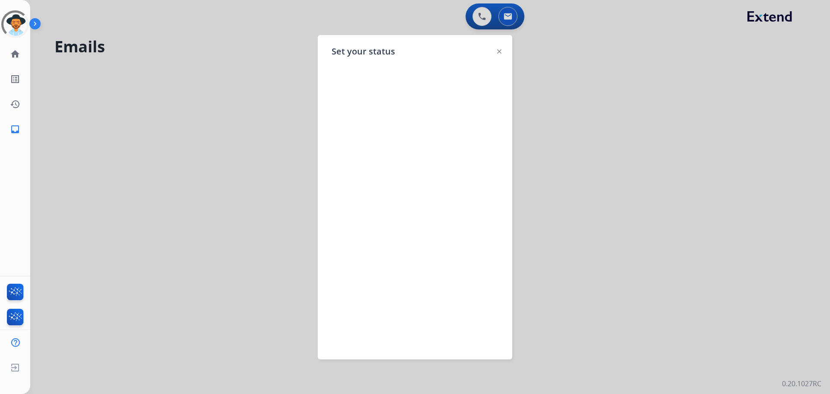
select select "**********"
click at [15, 29] on img at bounding box center [15, 24] width 24 height 24
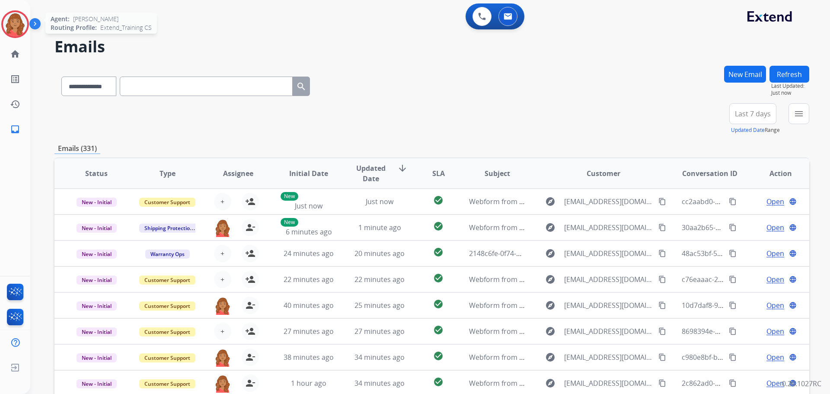
drag, startPoint x: 16, startPoint y: 19, endPoint x: 35, endPoint y: 23, distance: 19.4
click at [17, 19] on img at bounding box center [15, 24] width 24 height 24
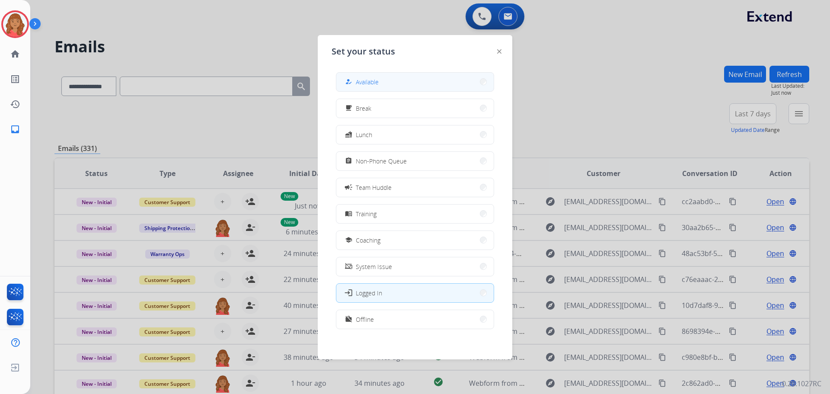
click at [358, 85] on div "how_to_reg Available" at bounding box center [360, 82] width 35 height 10
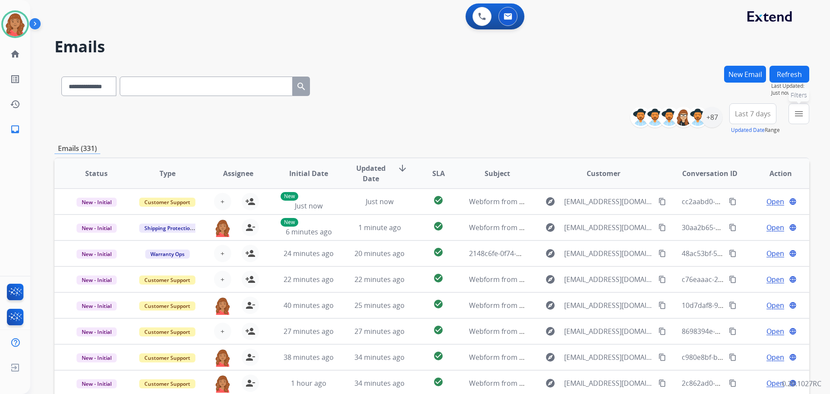
drag, startPoint x: 797, startPoint y: 109, endPoint x: 790, endPoint y: 116, distance: 10.1
click at [797, 109] on button "menu Filters" at bounding box center [799, 113] width 21 height 21
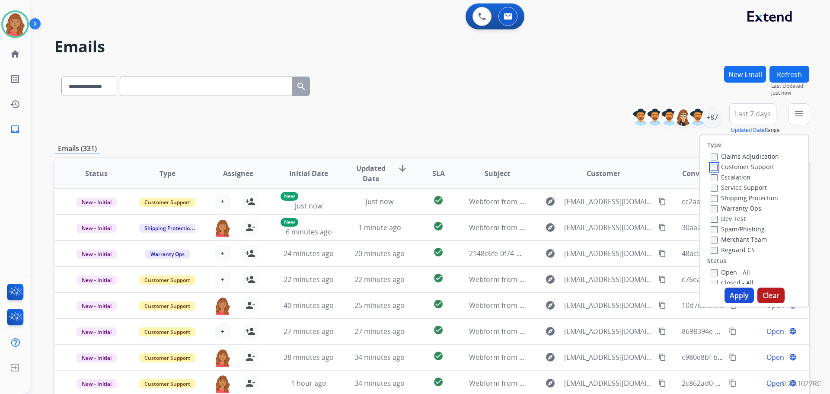
click at [714, 167] on label "Customer Support" at bounding box center [743, 167] width 64 height 8
click at [711, 204] on label "Warranty Ops" at bounding box center [736, 208] width 51 height 8
click at [738, 295] on button "Apply" at bounding box center [739, 296] width 29 height 16
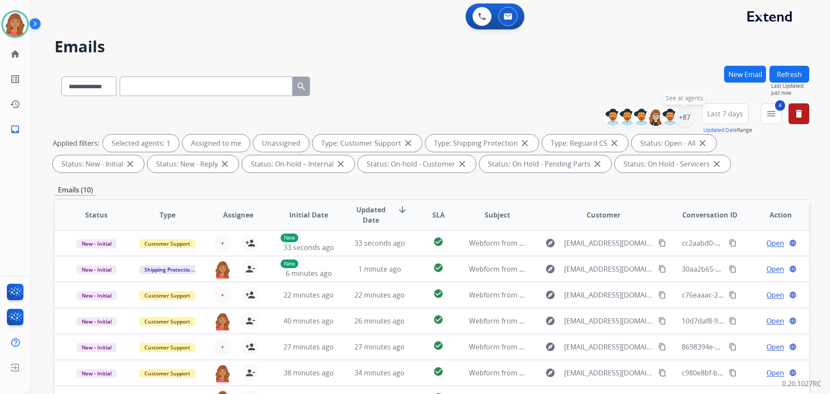
click at [679, 126] on div "+87" at bounding box center [684, 117] width 21 height 21
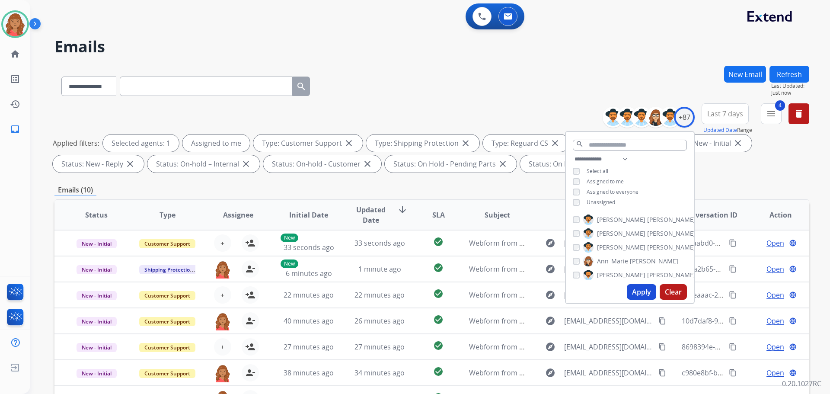
click at [646, 298] on button "Apply" at bounding box center [641, 292] width 29 height 16
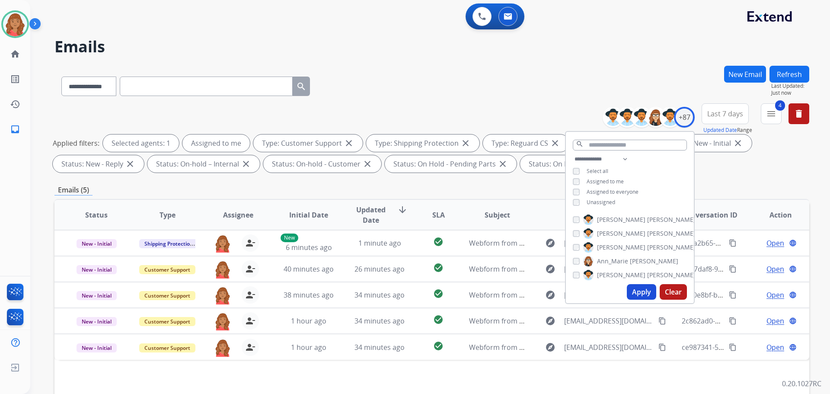
click at [399, 170] on div "Status: On Hold - Pending Parts close" at bounding box center [451, 163] width 132 height 17
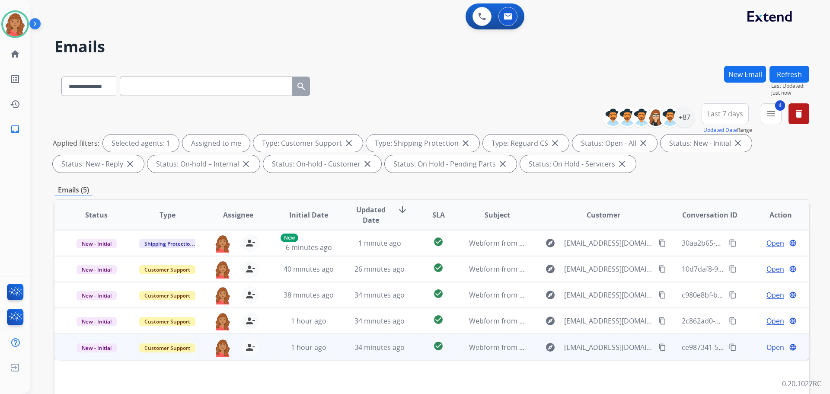
click at [659, 347] on mat-icon "content_copy" at bounding box center [663, 347] width 8 height 8
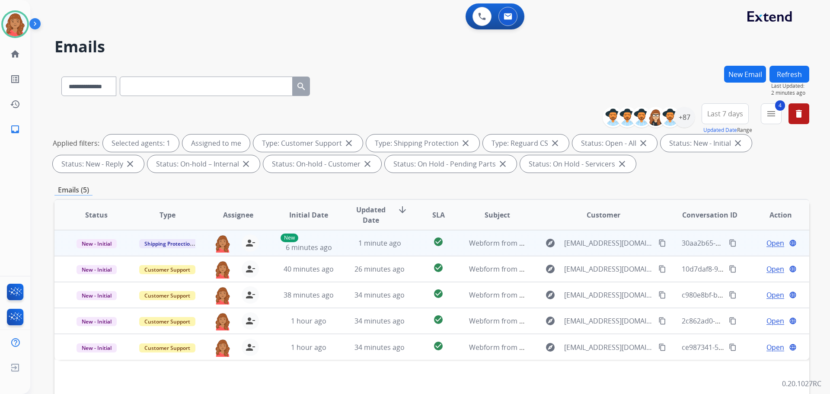
click at [659, 244] on mat-icon "content_copy" at bounding box center [663, 243] width 8 height 8
click at [759, 244] on div "Open language" at bounding box center [781, 243] width 57 height 10
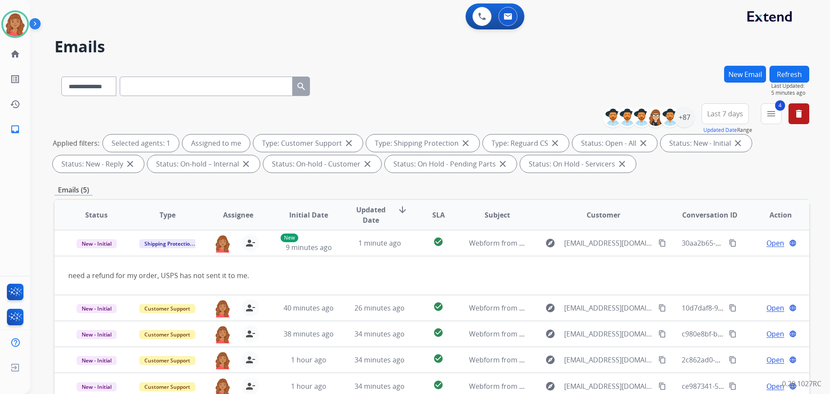
drag, startPoint x: 9, startPoint y: 221, endPoint x: 164, endPoint y: 86, distance: 206.6
click at [164, 86] on input "text" at bounding box center [206, 86] width 173 height 19
click at [163, 85] on input "text" at bounding box center [206, 86] width 173 height 19
paste input "**********"
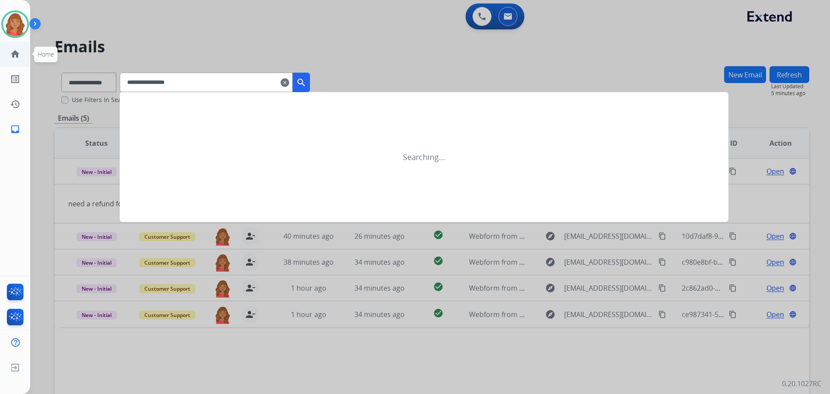
type input "**********"
click at [289, 80] on mat-icon "clear" at bounding box center [285, 82] width 9 height 10
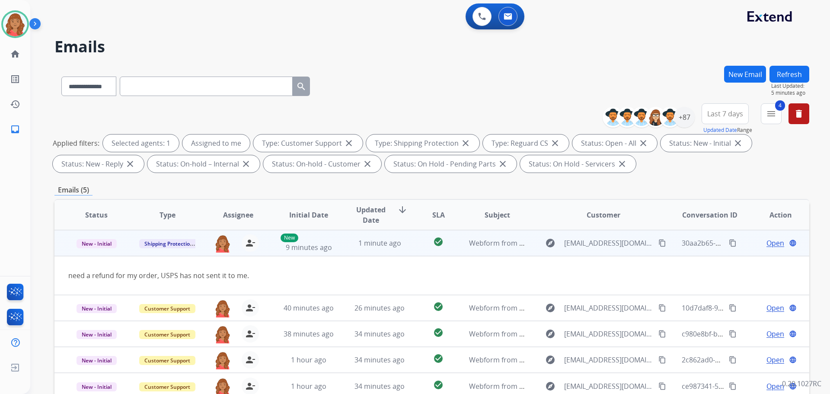
click at [772, 246] on span "Open" at bounding box center [776, 243] width 18 height 10
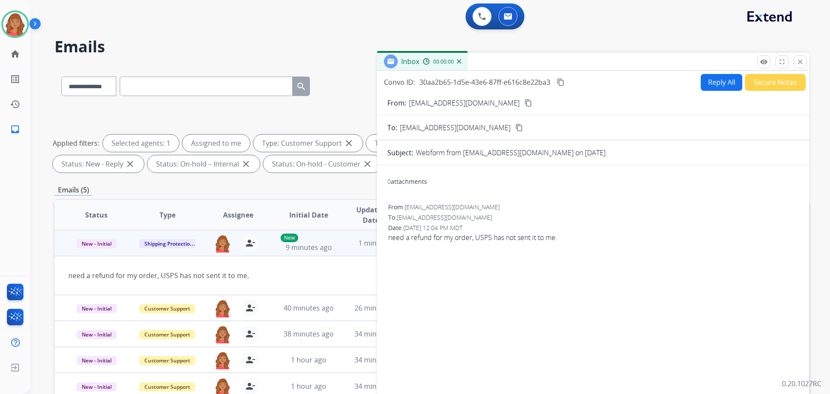
click at [709, 87] on button "Reply All" at bounding box center [722, 82] width 42 height 17
select select "**********"
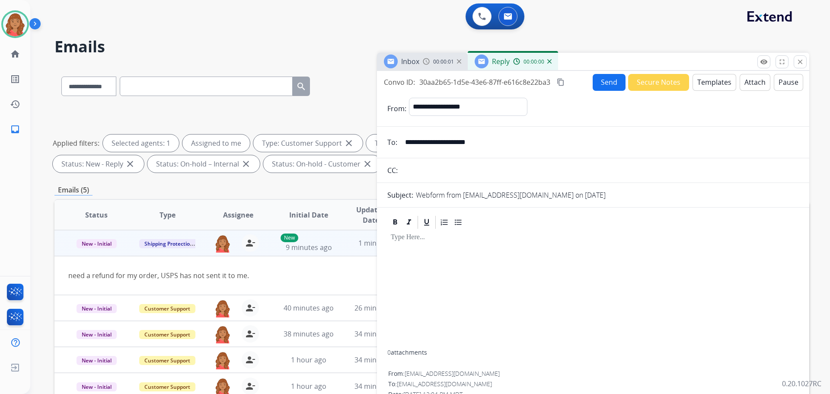
click at [697, 86] on button "Templates" at bounding box center [715, 82] width 44 height 17
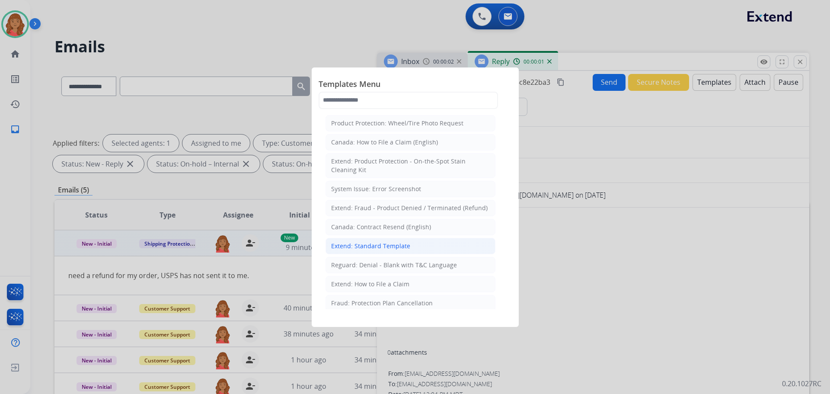
click at [414, 244] on li "Extend: Standard Template" at bounding box center [411, 246] width 170 height 16
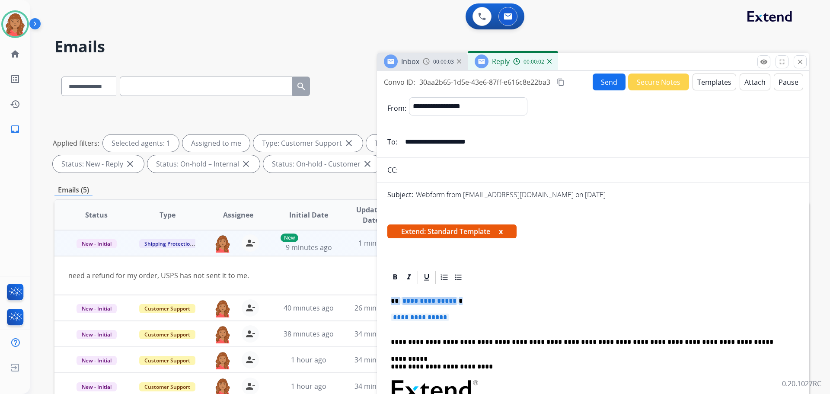
drag, startPoint x: 457, startPoint y: 319, endPoint x: 381, endPoint y: 298, distance: 78.2
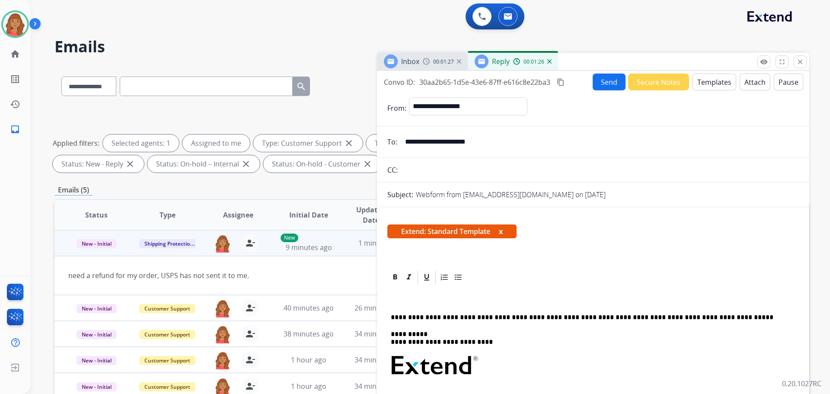
click at [702, 84] on button "Templates" at bounding box center [715, 82] width 44 height 17
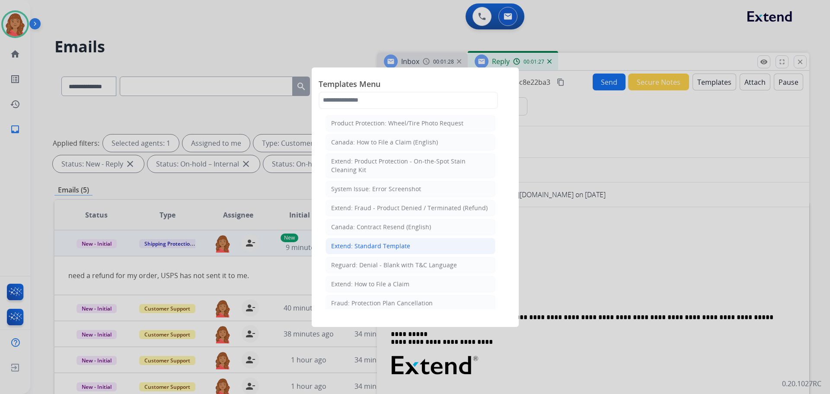
click at [373, 245] on div "Extend: Standard Template" at bounding box center [370, 246] width 79 height 9
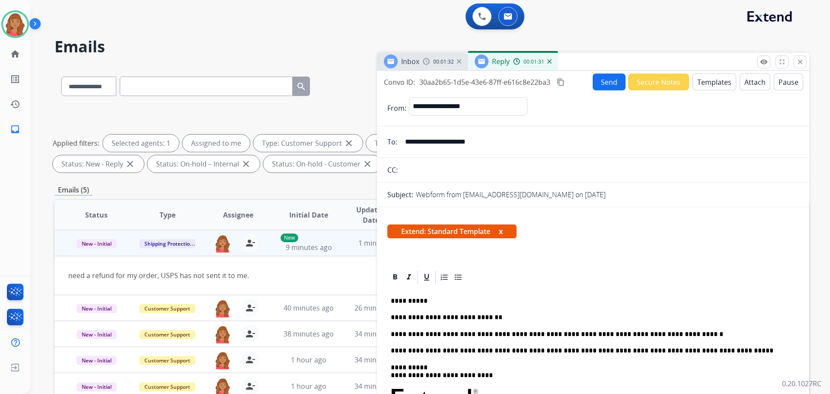
click at [605, 83] on button "Send" at bounding box center [609, 82] width 33 height 17
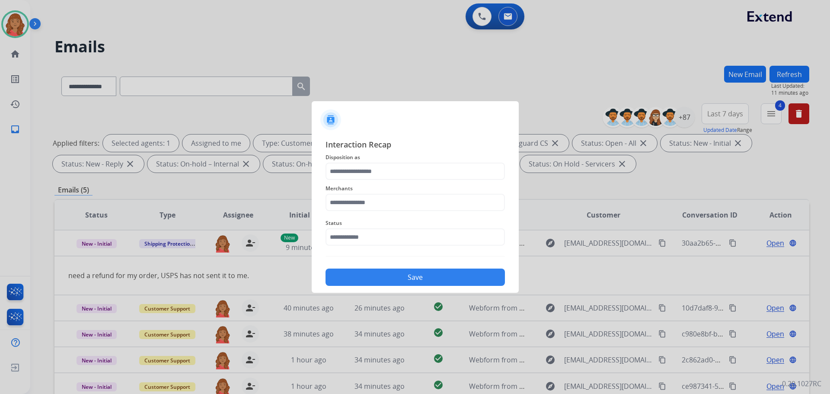
click at [361, 182] on div "Merchants" at bounding box center [415, 197] width 179 height 35
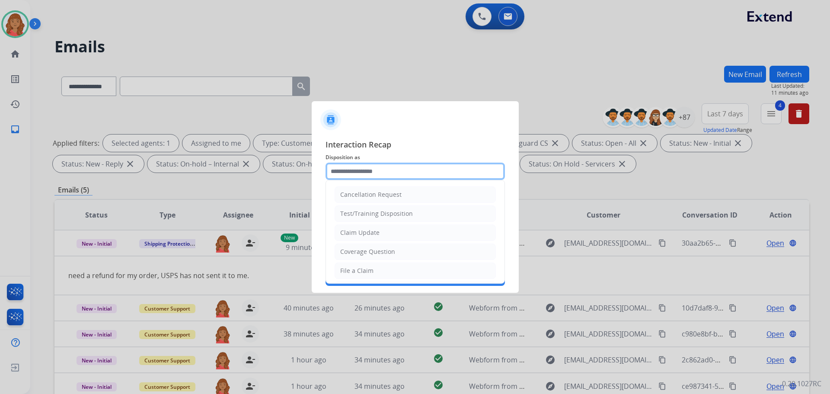
click at [353, 173] on input "text" at bounding box center [415, 171] width 179 height 17
drag, startPoint x: 361, startPoint y: 231, endPoint x: 356, endPoint y: 210, distance: 21.8
click at [360, 231] on div "Claim Update" at bounding box center [359, 232] width 39 height 9
type input "**********"
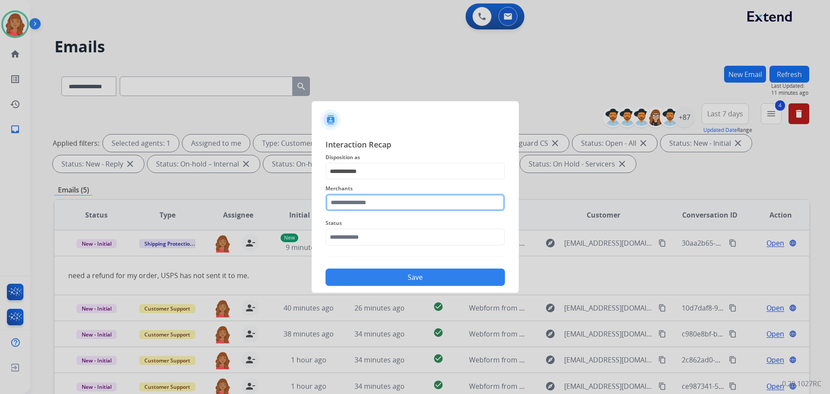
click at [359, 204] on input "text" at bounding box center [415, 202] width 179 height 17
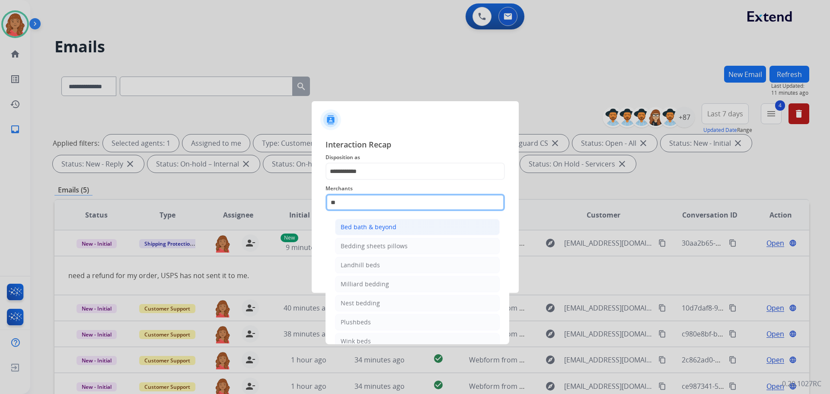
type input "*"
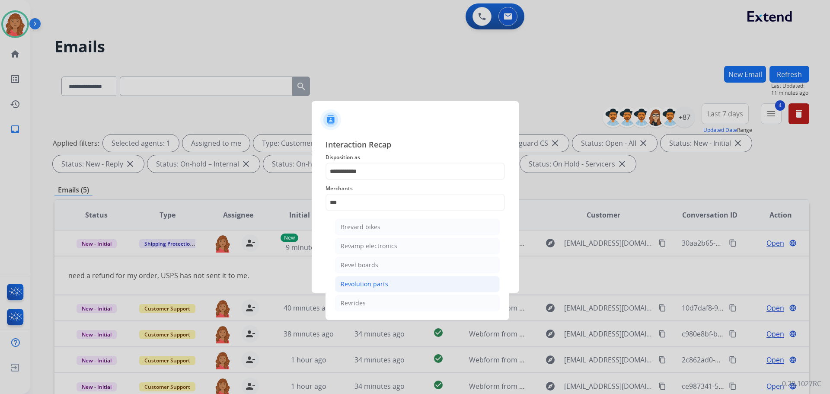
click at [359, 285] on div "Revolution parts" at bounding box center [365, 284] width 48 height 9
type input "**********"
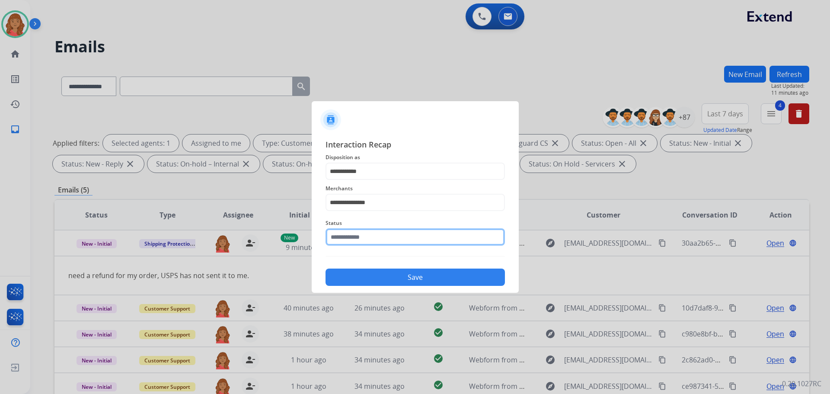
click at [353, 238] on input "text" at bounding box center [415, 236] width 179 height 17
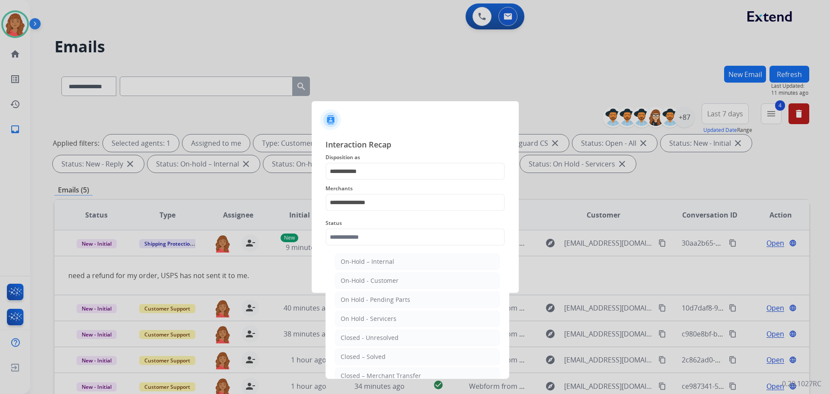
drag, startPoint x: 362, startPoint y: 355, endPoint x: 372, endPoint y: 326, distance: 30.8
click at [363, 354] on div "Closed – Solved" at bounding box center [363, 357] width 45 height 9
type input "**********"
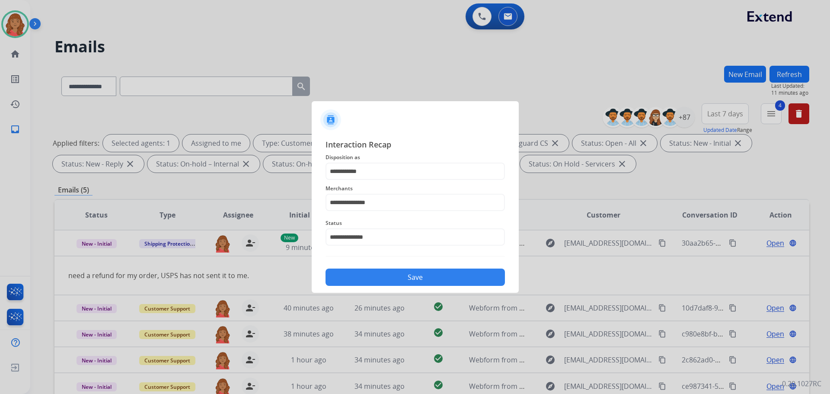
drag, startPoint x: 377, startPoint y: 276, endPoint x: 373, endPoint y: 301, distance: 26.3
click at [377, 275] on button "Save" at bounding box center [415, 277] width 179 height 17
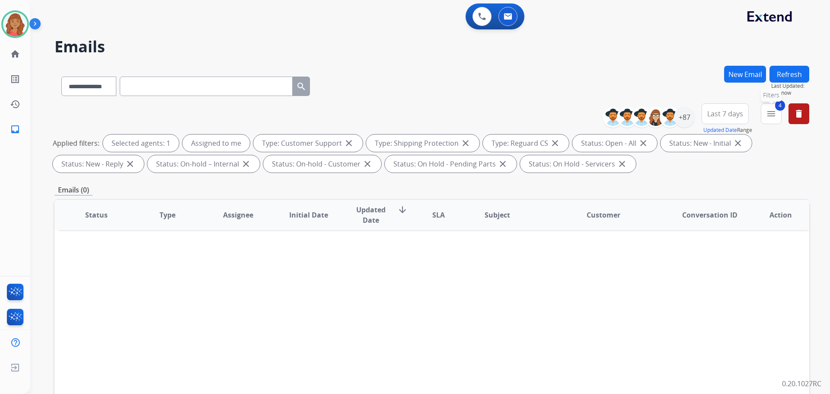
drag, startPoint x: 774, startPoint y: 116, endPoint x: 768, endPoint y: 121, distance: 8.0
click at [774, 116] on mat-icon "menu" at bounding box center [771, 114] width 10 height 10
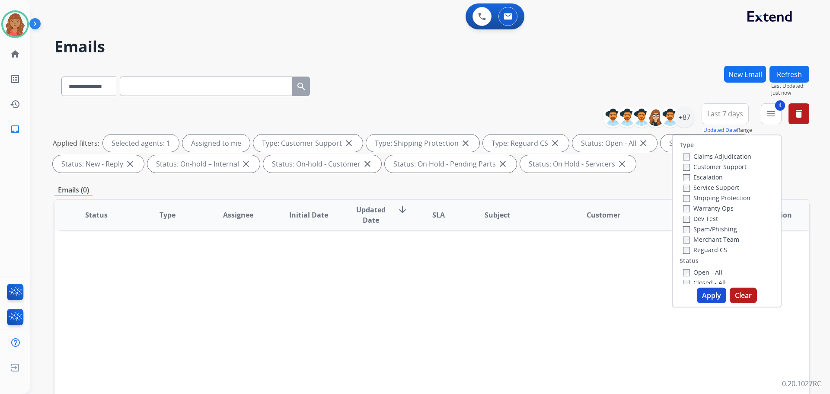
click at [706, 292] on button "Apply" at bounding box center [711, 296] width 29 height 16
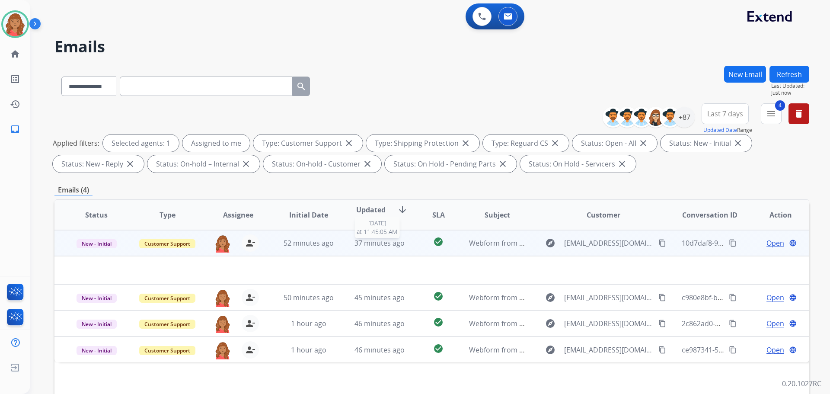
click at [360, 247] on span "37 minutes ago" at bounding box center [380, 243] width 50 height 10
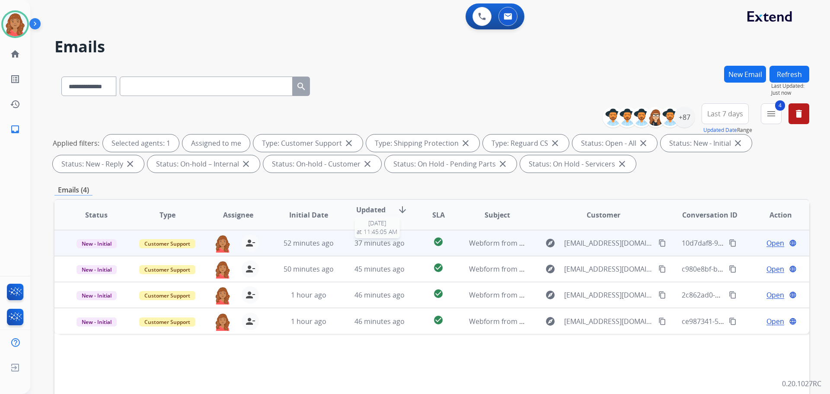
click at [360, 247] on span "37 minutes ago" at bounding box center [380, 243] width 50 height 10
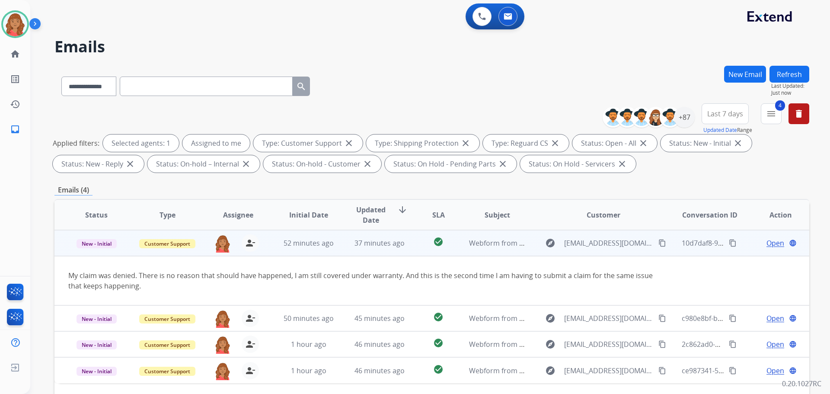
click at [659, 246] on mat-icon "content_copy" at bounding box center [663, 243] width 8 height 8
click at [769, 242] on span "Open" at bounding box center [776, 243] width 18 height 10
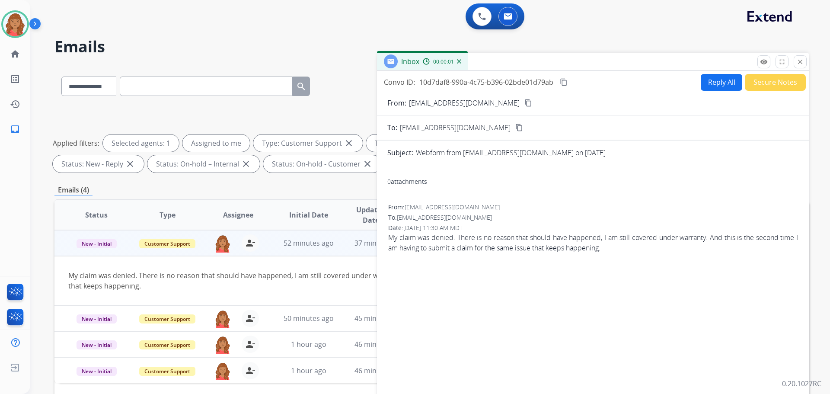
click at [715, 87] on button "Reply All" at bounding box center [722, 82] width 42 height 17
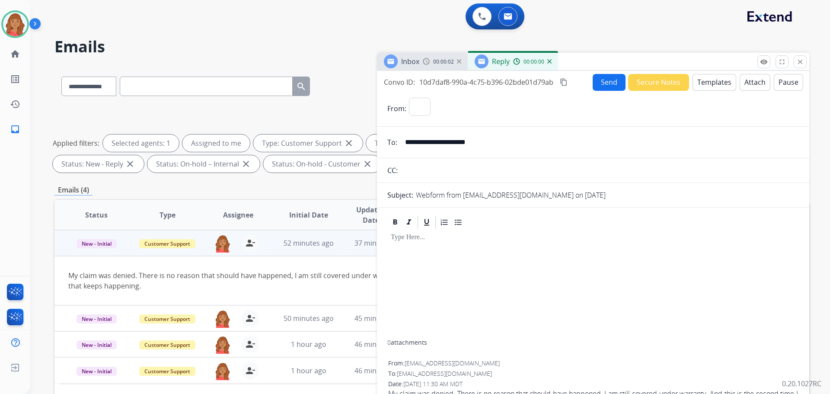
select select "**********"
click at [707, 79] on button "Templates" at bounding box center [715, 82] width 44 height 17
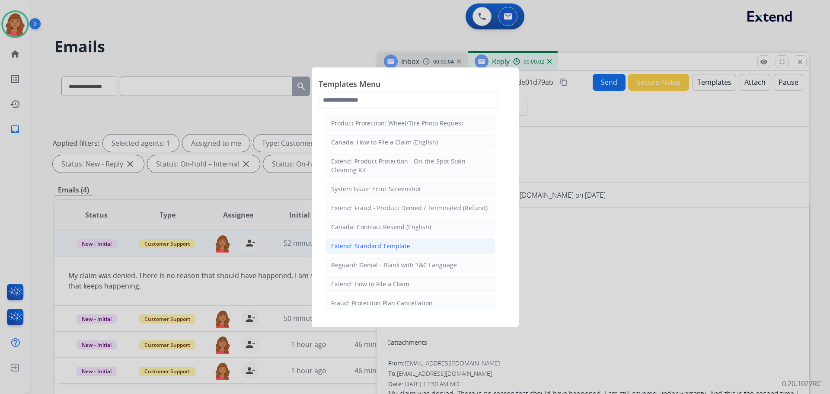
click at [378, 247] on div "Extend: Standard Template" at bounding box center [370, 246] width 79 height 9
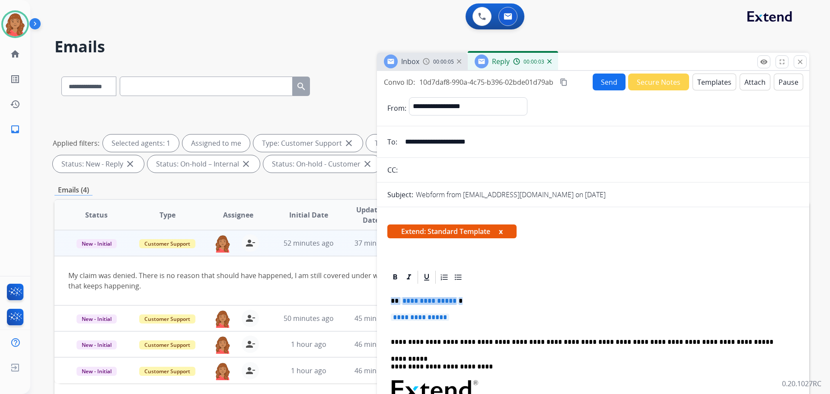
drag, startPoint x: 453, startPoint y: 321, endPoint x: 387, endPoint y: 291, distance: 72.4
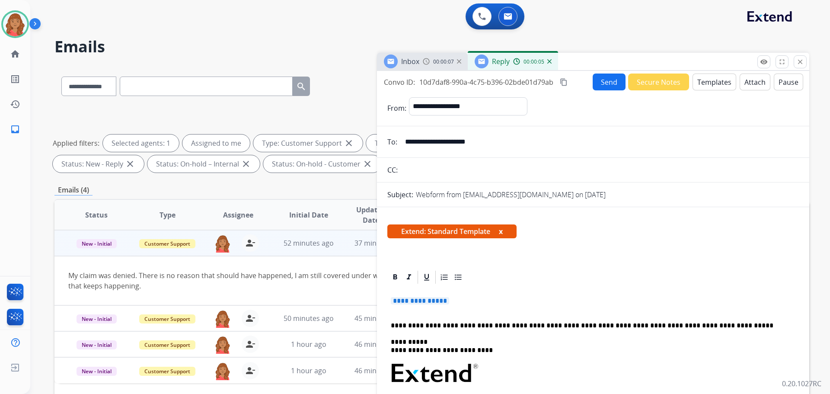
drag, startPoint x: 444, startPoint y: 301, endPoint x: 397, endPoint y: 304, distance: 46.4
click at [395, 301] on p "**********" at bounding box center [593, 305] width 405 height 16
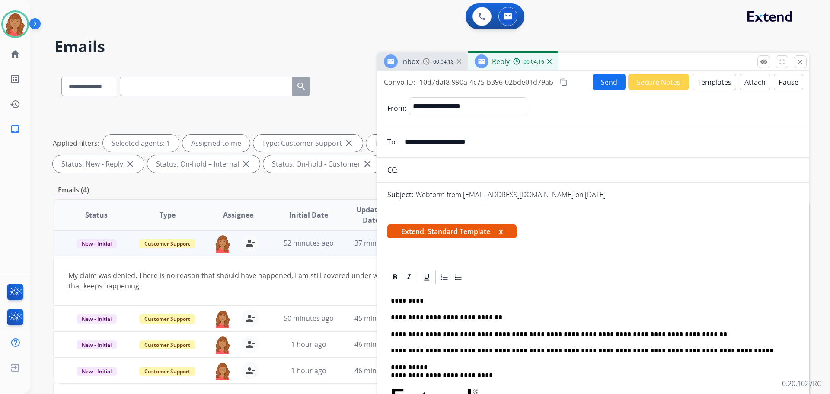
click at [566, 83] on mat-icon "content_copy" at bounding box center [564, 82] width 8 height 8
click at [601, 84] on button "Send" at bounding box center [609, 82] width 33 height 17
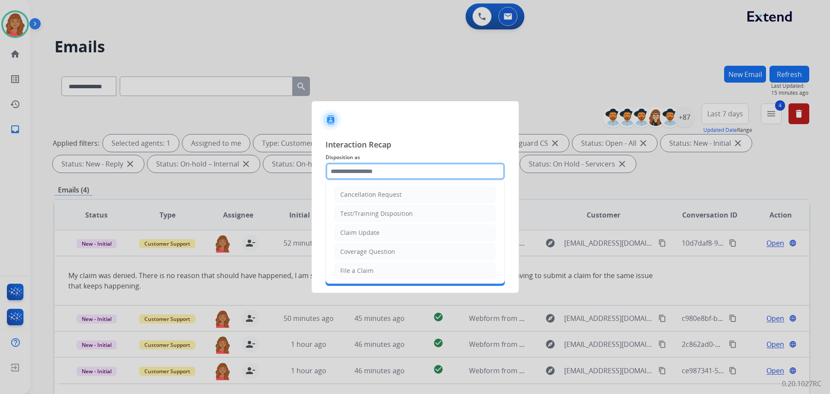
click at [394, 173] on input "text" at bounding box center [415, 171] width 179 height 17
click at [367, 232] on div "Claim Update" at bounding box center [359, 232] width 39 height 9
type input "**********"
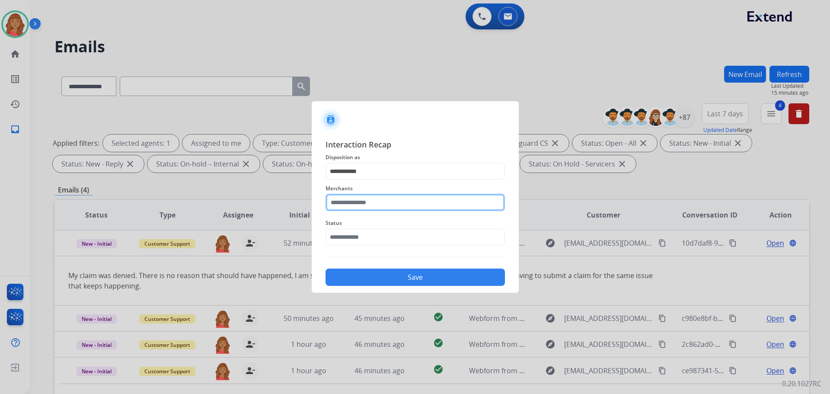
click at [354, 201] on input "text" at bounding box center [415, 202] width 179 height 17
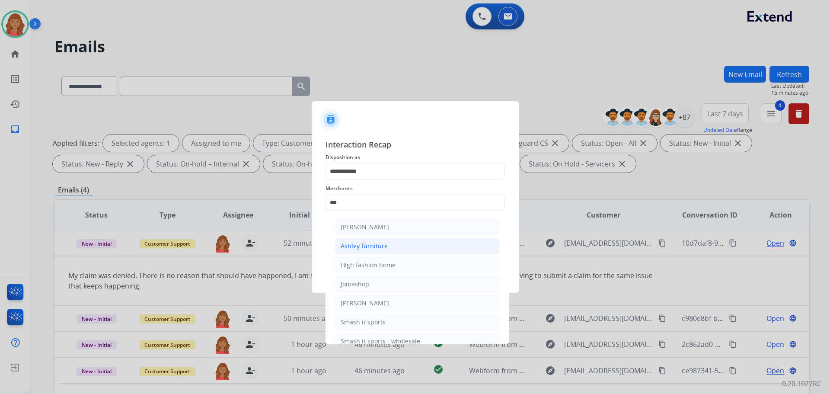
click at [389, 247] on li "Ashley furniture" at bounding box center [417, 246] width 165 height 16
type input "**********"
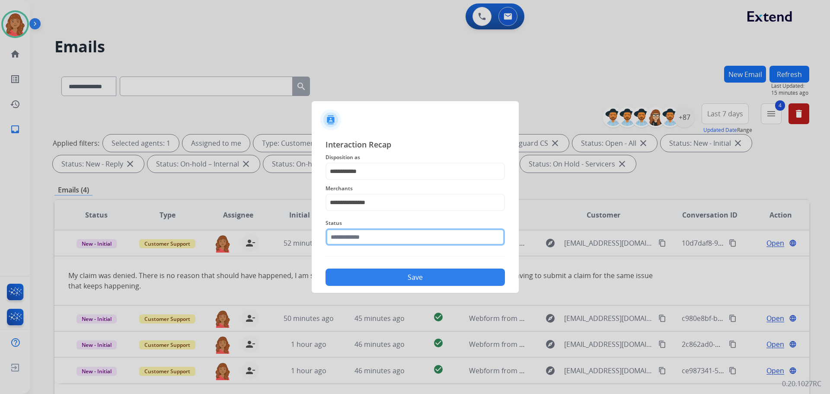
click at [365, 240] on input "text" at bounding box center [415, 236] width 179 height 17
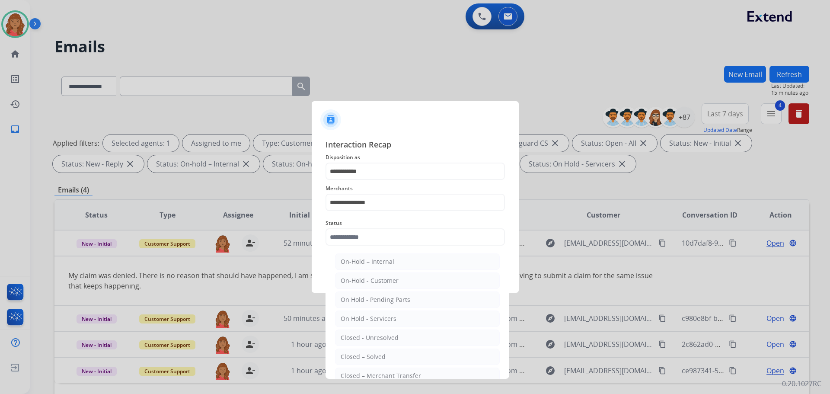
drag, startPoint x: 370, startPoint y: 353, endPoint x: 382, endPoint y: 330, distance: 25.9
click at [371, 353] on div "Closed – Solved" at bounding box center [363, 357] width 45 height 9
type input "**********"
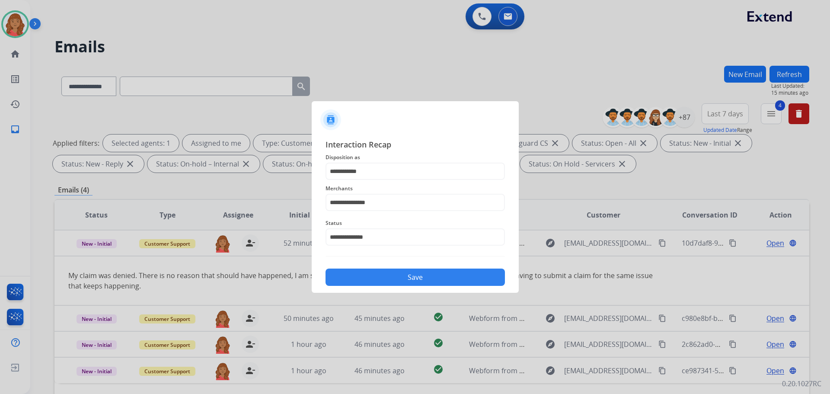
click at [406, 279] on button "Save" at bounding box center [415, 277] width 179 height 17
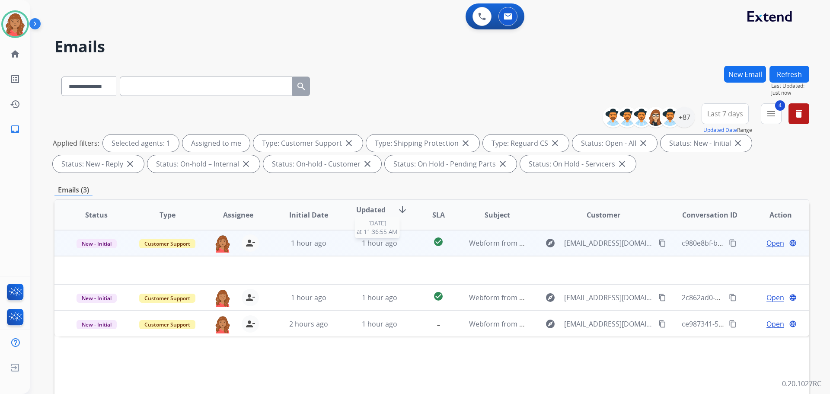
click at [389, 245] on span "1 hour ago" at bounding box center [379, 243] width 35 height 10
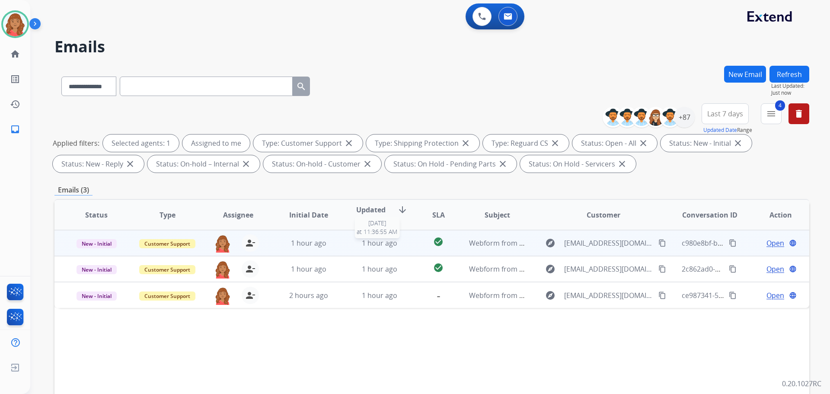
click at [391, 243] on span "1 hour ago" at bounding box center [379, 243] width 35 height 10
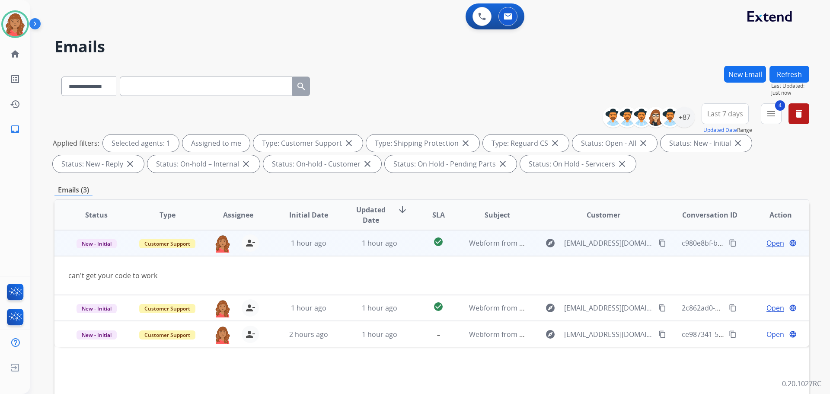
click at [767, 242] on span "Open" at bounding box center [776, 243] width 18 height 10
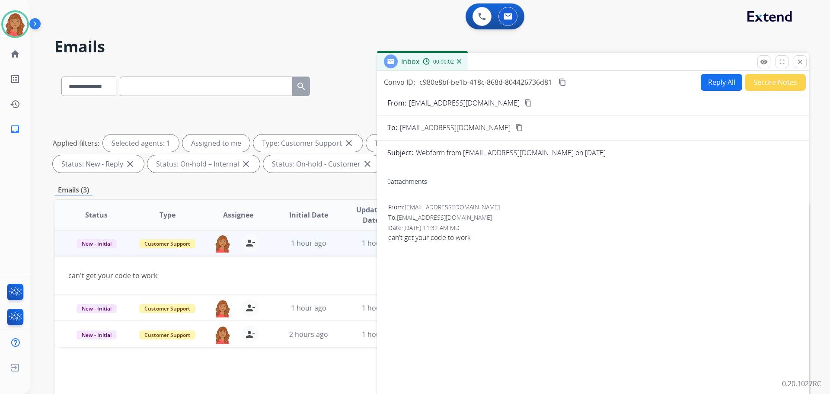
click at [720, 83] on button "Reply All" at bounding box center [722, 82] width 42 height 17
select select "**********"
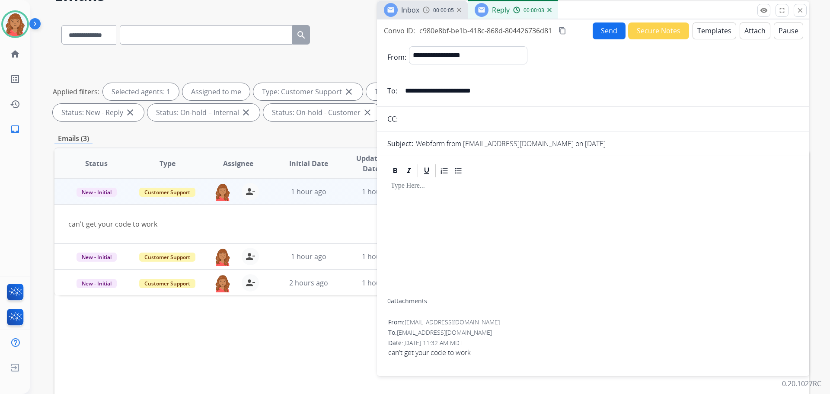
scroll to position [10, 0]
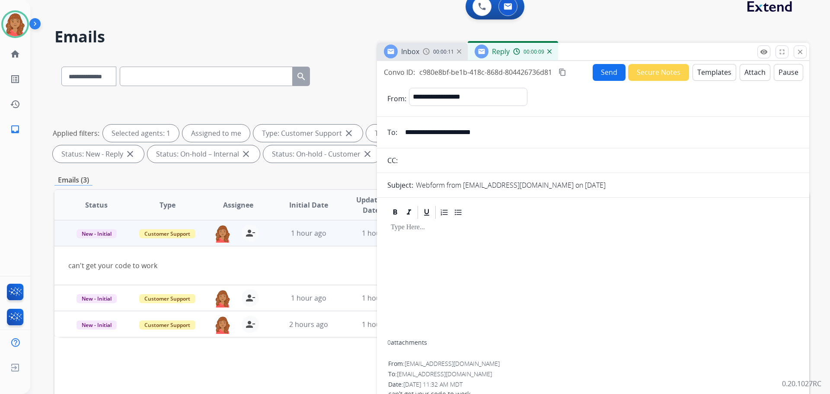
drag, startPoint x: 510, startPoint y: 136, endPoint x: 402, endPoint y: 135, distance: 108.6
click at [402, 135] on input "**********" at bounding box center [599, 132] width 399 height 17
click at [699, 77] on button "Templates" at bounding box center [715, 72] width 44 height 17
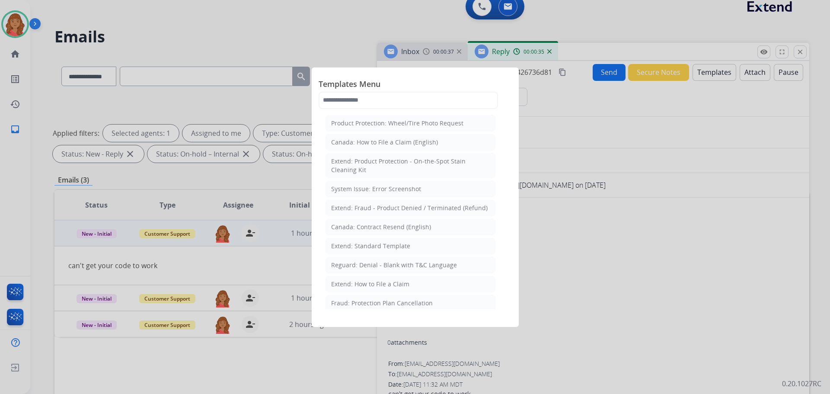
drag, startPoint x: 378, startPoint y: 249, endPoint x: 378, endPoint y: 256, distance: 6.9
click at [378, 249] on div "Extend: Standard Template" at bounding box center [370, 246] width 79 height 9
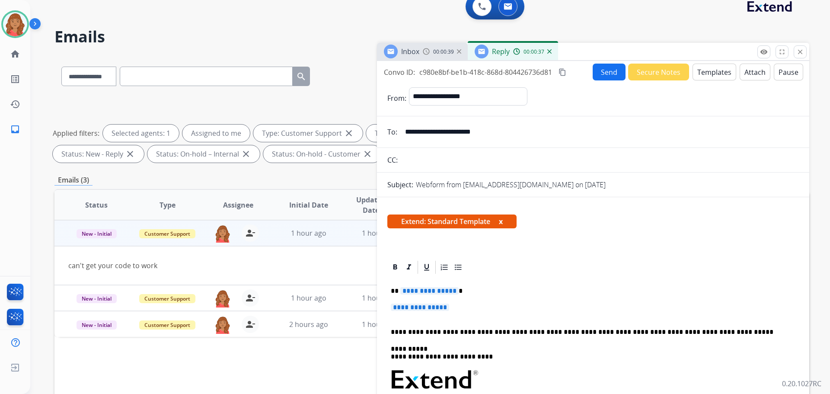
drag, startPoint x: 453, startPoint y: 308, endPoint x: 396, endPoint y: 296, distance: 58.5
drag, startPoint x: 410, startPoint y: 289, endPoint x: 389, endPoint y: 284, distance: 21.8
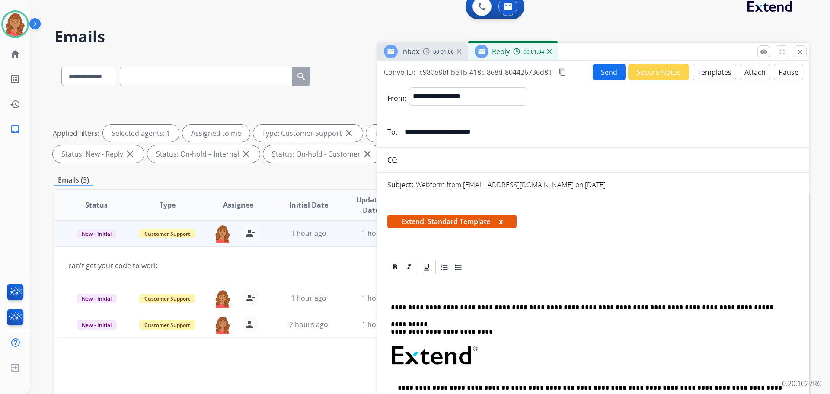
click at [405, 294] on p at bounding box center [590, 291] width 398 height 8
click at [407, 242] on div "Extend: Standard Template x" at bounding box center [593, 225] width 433 height 42
click at [401, 295] on p at bounding box center [590, 291] width 398 height 8
click at [713, 74] on button "Templates" at bounding box center [715, 72] width 44 height 17
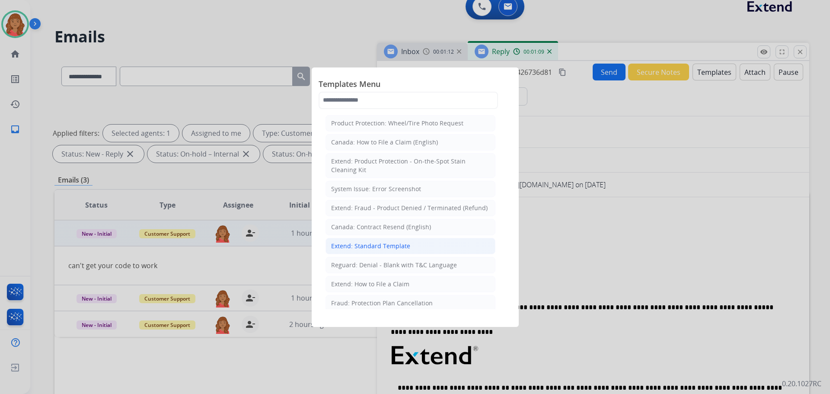
click at [359, 248] on div "Extend: Standard Template" at bounding box center [370, 246] width 79 height 9
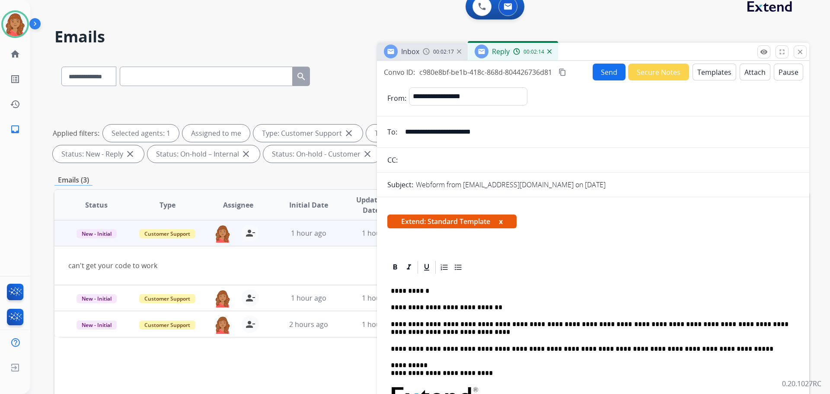
click at [596, 72] on button "Send" at bounding box center [609, 72] width 33 height 17
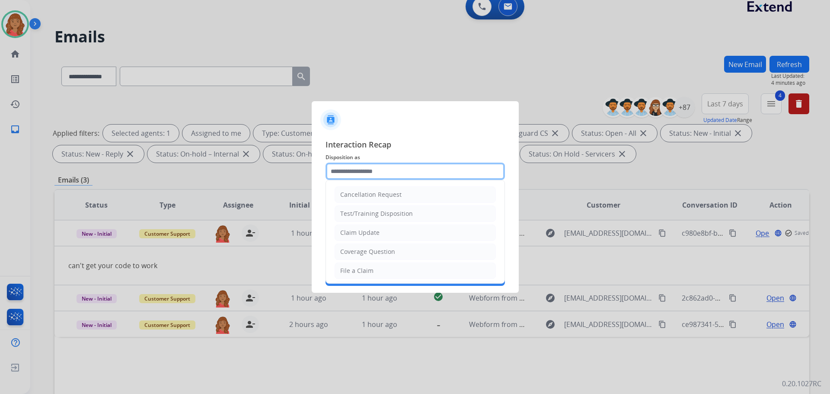
click at [368, 173] on input "text" at bounding box center [415, 171] width 179 height 17
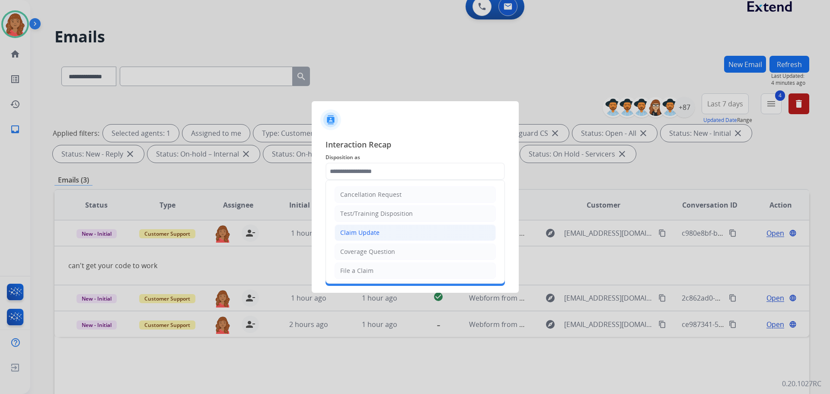
click at [366, 235] on div "Claim Update" at bounding box center [359, 232] width 39 height 9
type input "**********"
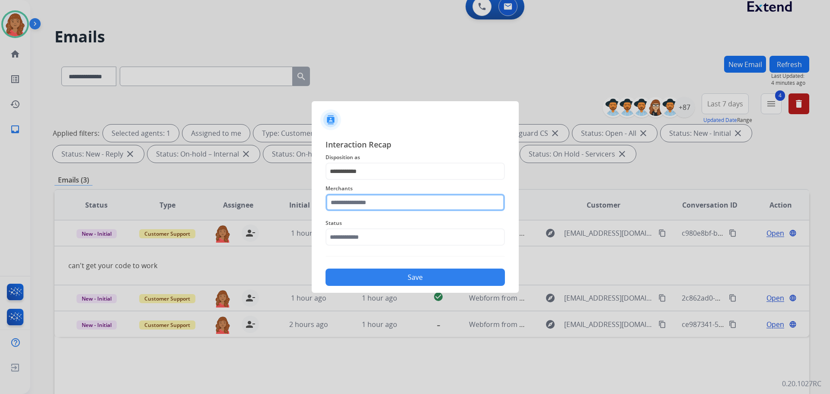
click at [364, 204] on input "text" at bounding box center [415, 202] width 179 height 17
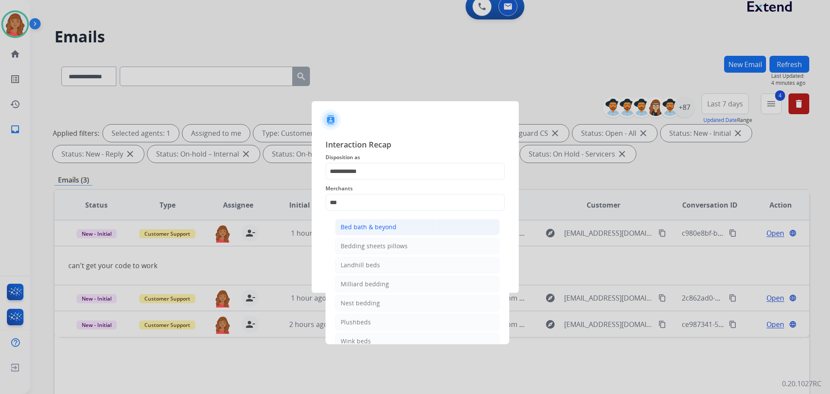
drag, startPoint x: 381, startPoint y: 224, endPoint x: 375, endPoint y: 234, distance: 12.2
click at [381, 224] on div "Bed bath & beyond" at bounding box center [369, 227] width 56 height 9
type input "**********"
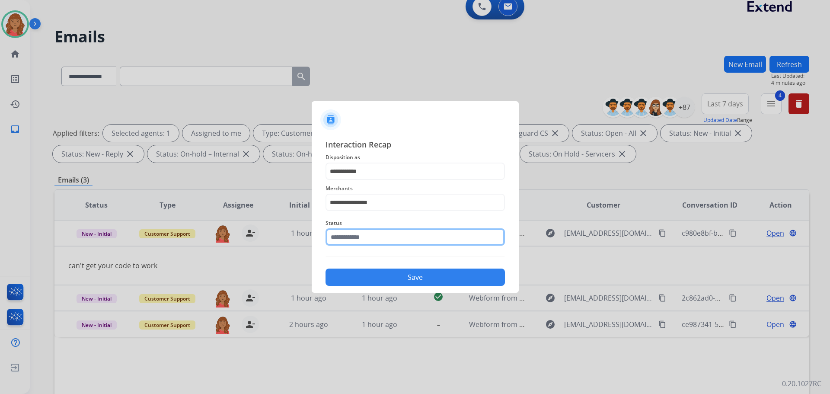
click at [354, 237] on input "text" at bounding box center [415, 236] width 179 height 17
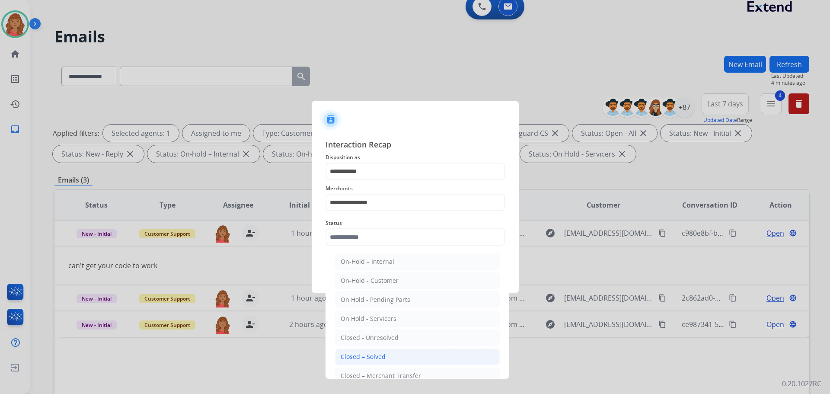
click at [363, 357] on div "Closed – Solved" at bounding box center [363, 357] width 45 height 9
type input "**********"
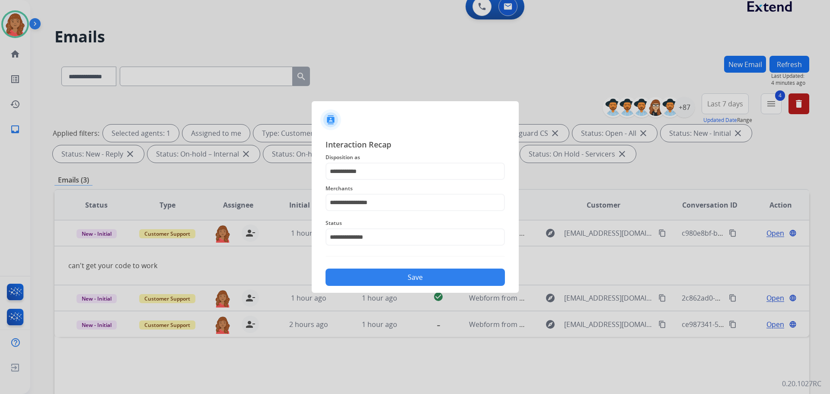
click at [380, 276] on button "Save" at bounding box center [415, 277] width 179 height 17
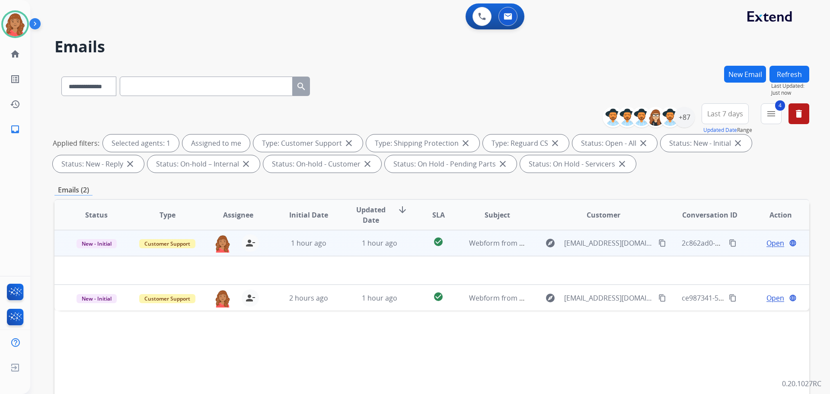
click at [408, 248] on td "check_circle" at bounding box center [431, 243] width 47 height 26
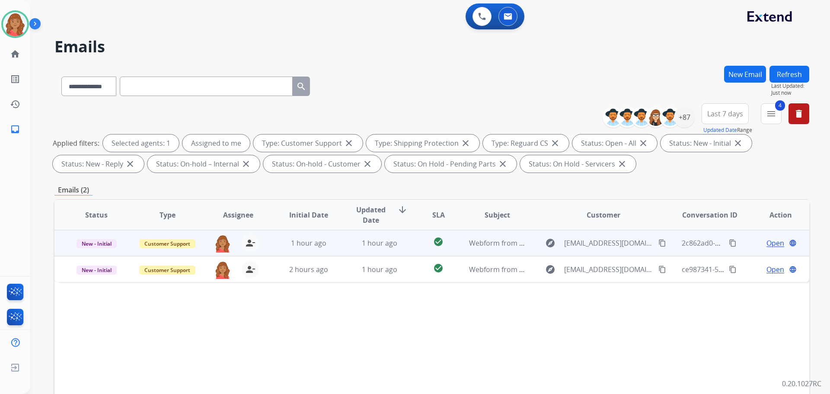
click at [408, 249] on td "check_circle" at bounding box center [431, 243] width 47 height 26
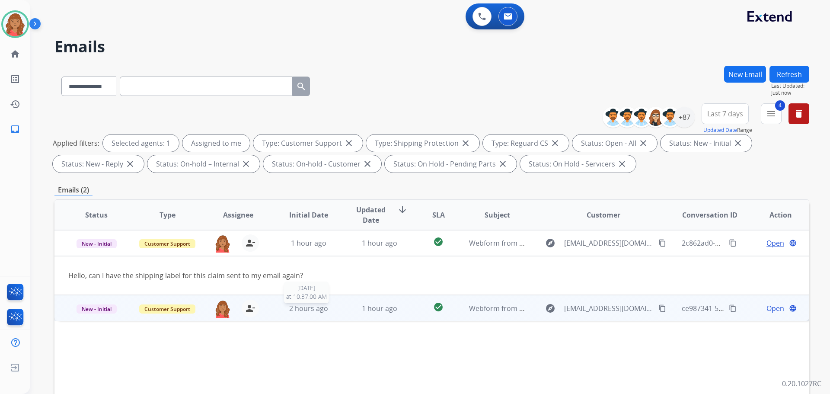
click at [302, 309] on span "2 hours ago" at bounding box center [308, 309] width 39 height 10
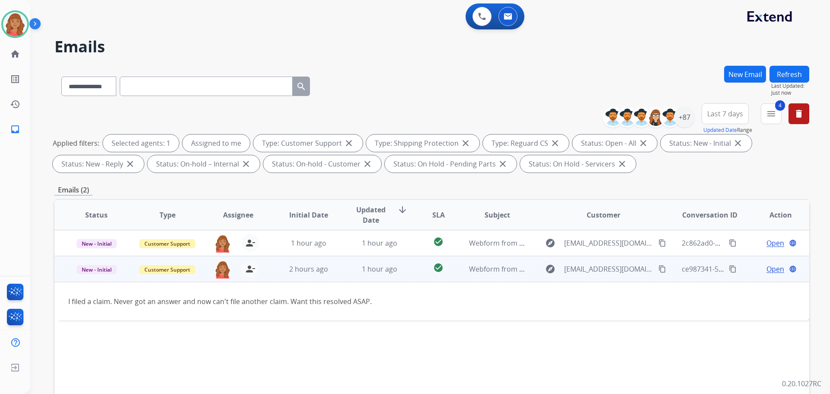
click at [772, 269] on span "Open" at bounding box center [776, 269] width 18 height 10
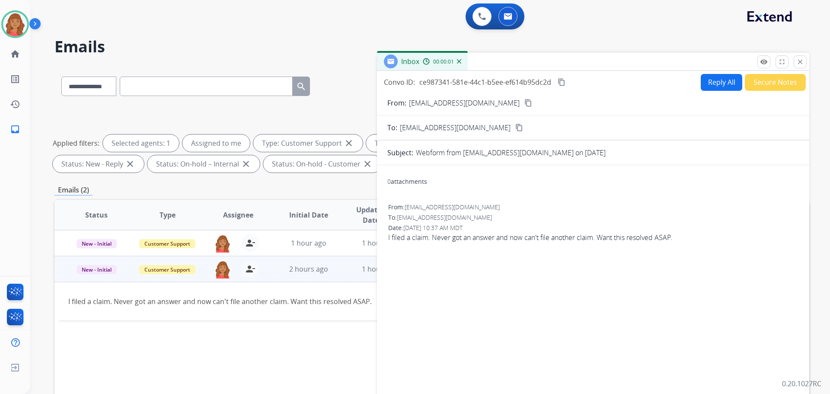
click at [716, 83] on button "Reply All" at bounding box center [722, 82] width 42 height 17
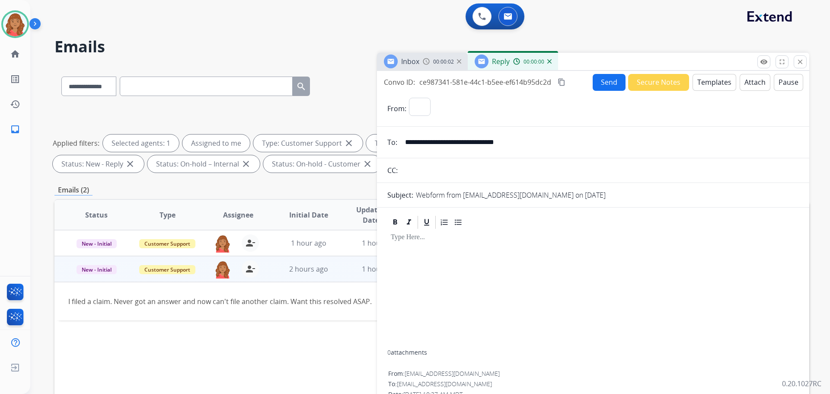
select select "**********"
click at [721, 84] on button "Templates" at bounding box center [715, 82] width 44 height 17
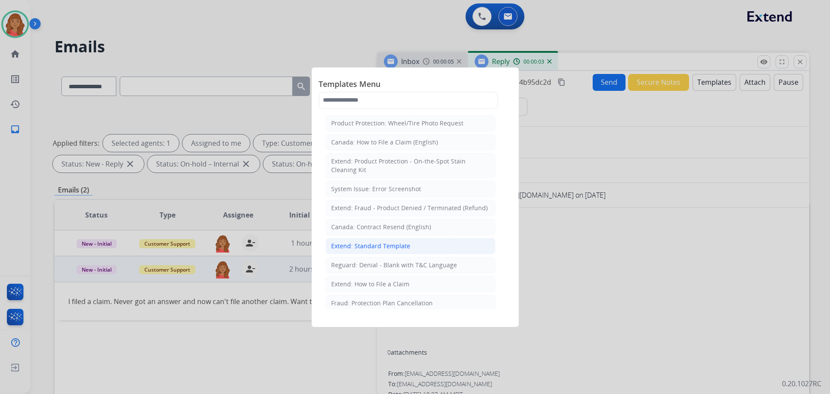
click at [377, 247] on div "Extend: Standard Template" at bounding box center [370, 246] width 79 height 9
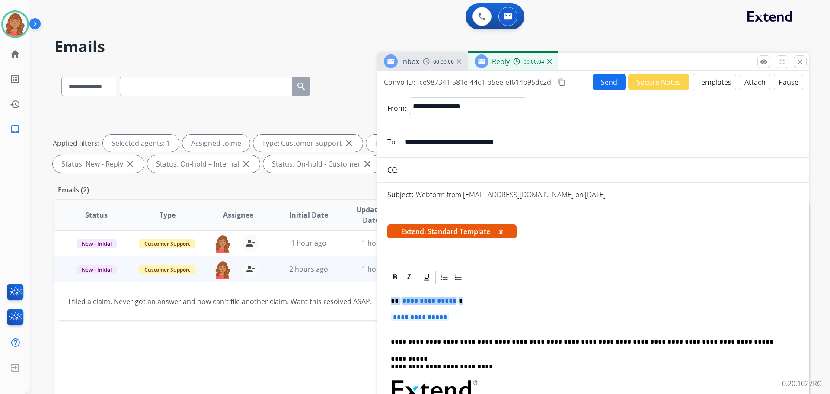
drag, startPoint x: 455, startPoint y: 322, endPoint x: 385, endPoint y: 291, distance: 77.5
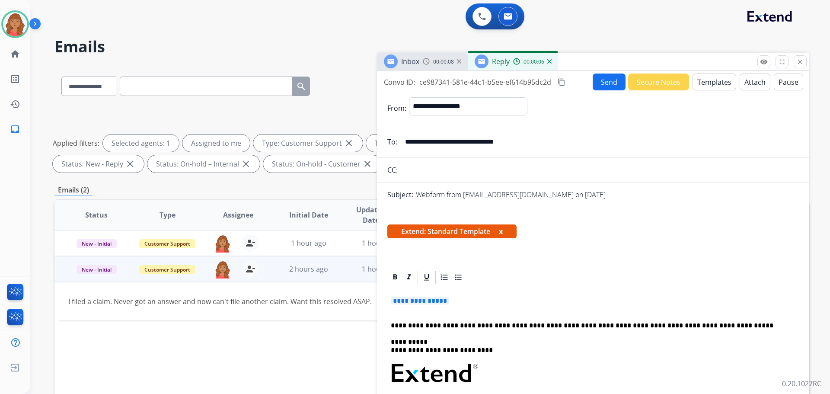
drag, startPoint x: 448, startPoint y: 306, endPoint x: 388, endPoint y: 302, distance: 59.8
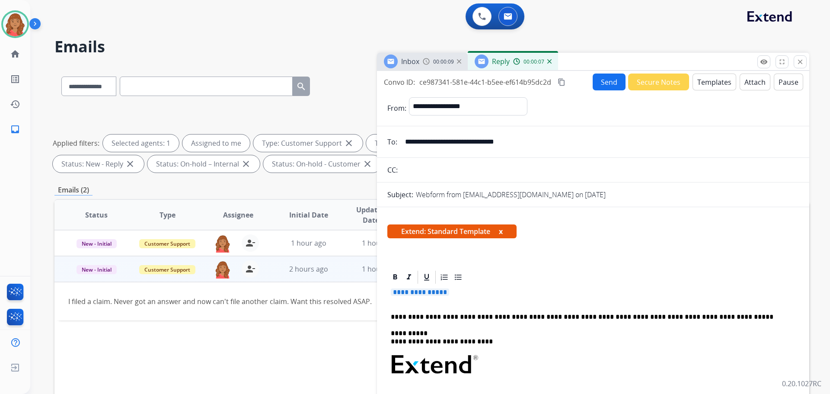
drag, startPoint x: 458, startPoint y: 290, endPoint x: 442, endPoint y: 292, distance: 15.7
click at [452, 290] on p "**********" at bounding box center [593, 296] width 405 height 16
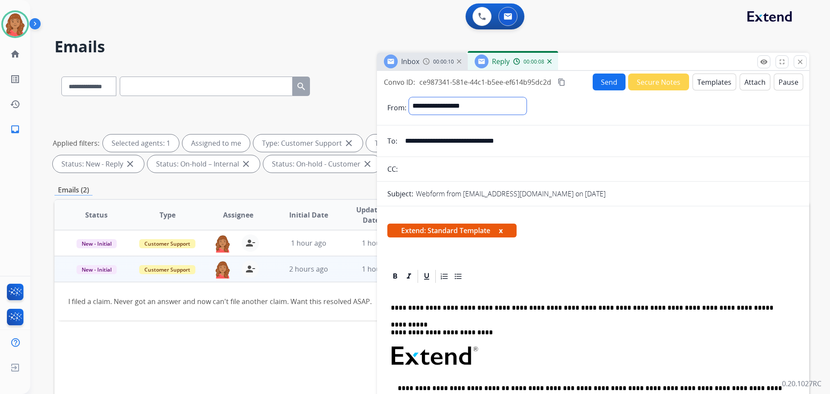
drag, startPoint x: 487, startPoint y: 105, endPoint x: 471, endPoint y: 106, distance: 15.2
click at [471, 106] on select "**********" at bounding box center [468, 105] width 118 height 17
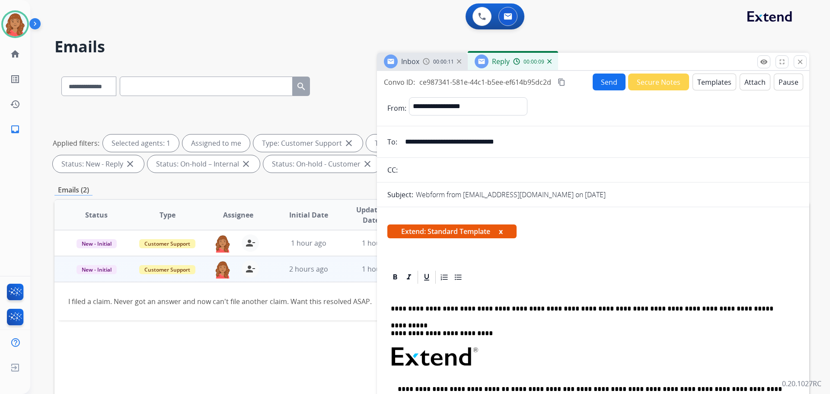
click at [600, 125] on form "**********" at bounding box center [593, 337] width 433 height 495
drag, startPoint x: 536, startPoint y: 141, endPoint x: 404, endPoint y: 140, distance: 132.4
click at [404, 140] on input "**********" at bounding box center [599, 141] width 399 height 17
click at [799, 63] on mat-icon "close" at bounding box center [801, 62] width 8 height 8
